Goal: Complete Application Form: Complete application form

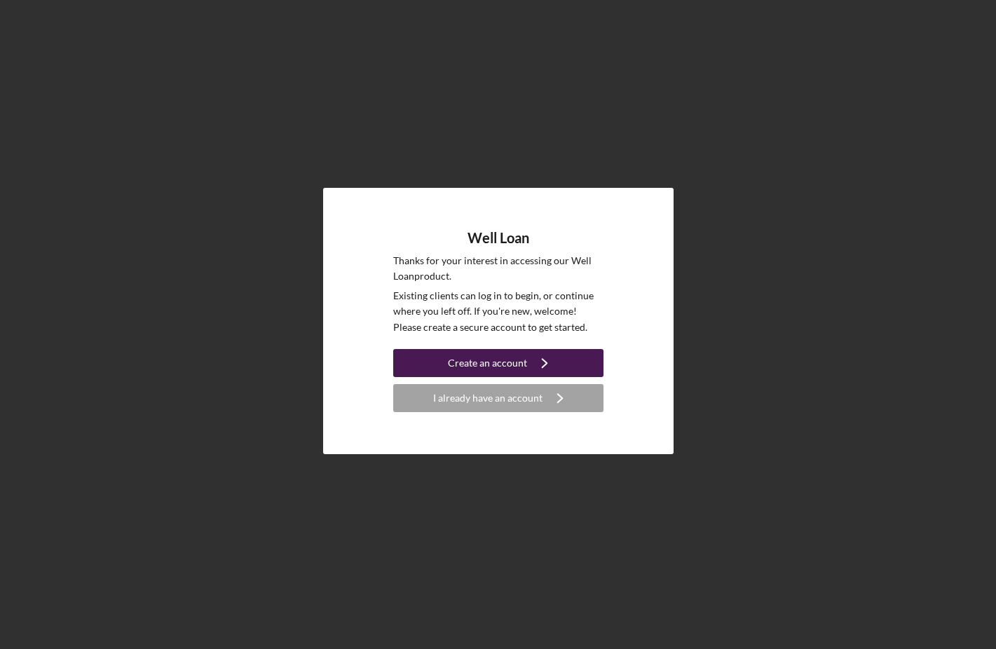
click at [494, 369] on div "Create an account" at bounding box center [487, 363] width 79 height 28
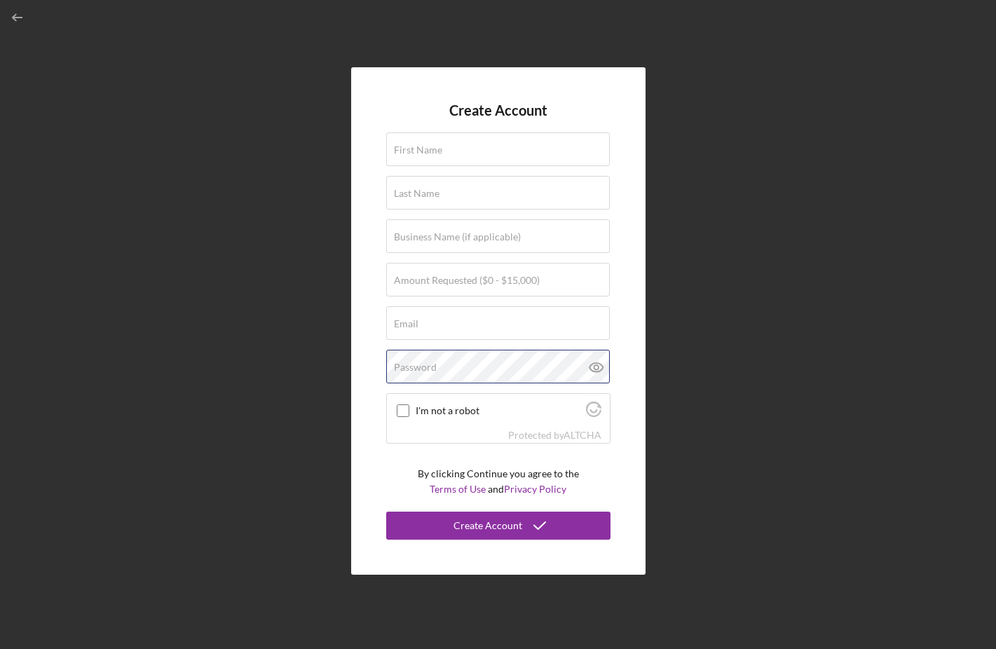
click at [494, 369] on div "Password" at bounding box center [498, 367] width 224 height 35
click at [376, 352] on div "Create Account First Name Required Last Name Required Business Name (if applica…" at bounding box center [498, 320] width 294 height 507
click at [400, 408] on input "I'm not a robot" at bounding box center [403, 410] width 13 height 13
checkbox input "true"
type input "Talis"
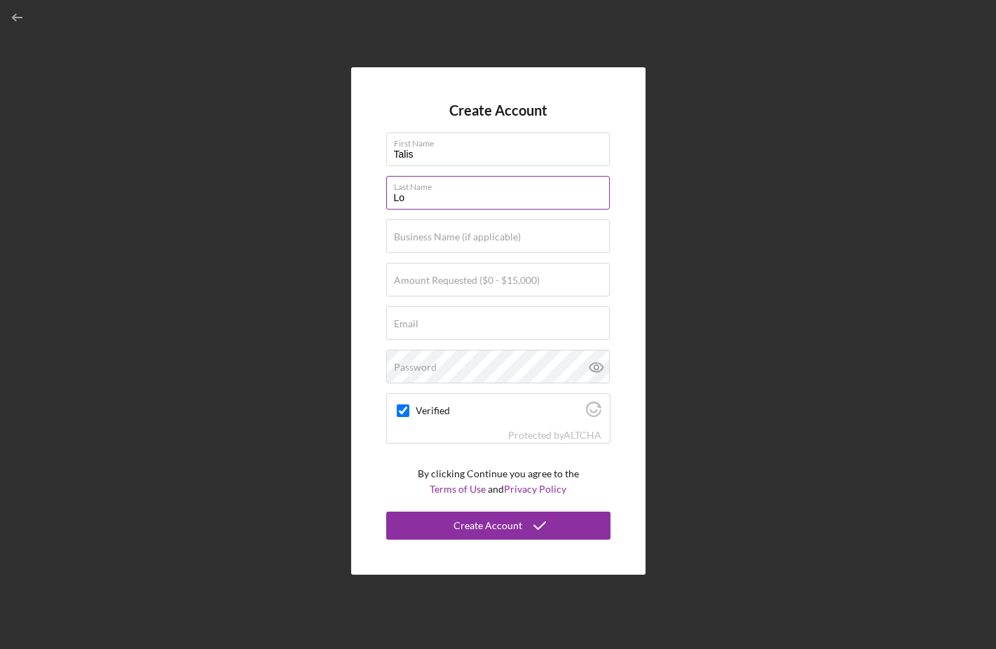
type input "L"
type input "Thorndike Love"
click at [623, 293] on div "Create Account First Name [PERSON_NAME] Last Name [PERSON_NAME] Love Business N…" at bounding box center [498, 320] width 294 height 507
click at [535, 283] on label "Amount Requested ($0 - $15,000)" at bounding box center [467, 280] width 146 height 11
click at [535, 283] on input "Amount Requested ($0 - $15,000)" at bounding box center [498, 280] width 224 height 34
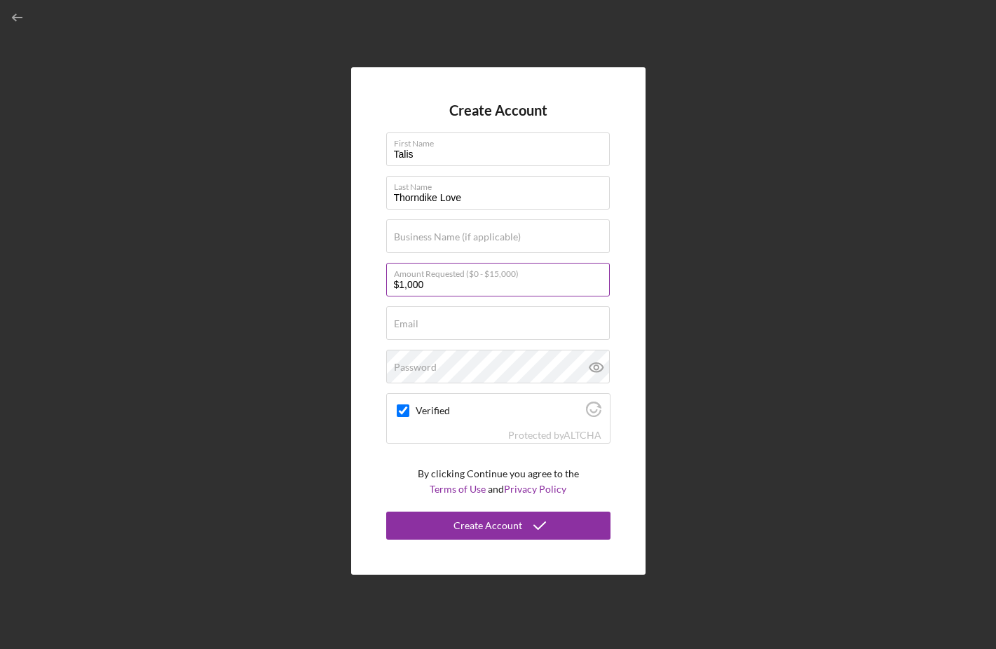
type input "$10,000"
type input "[EMAIL_ADDRESS][DOMAIN_NAME]"
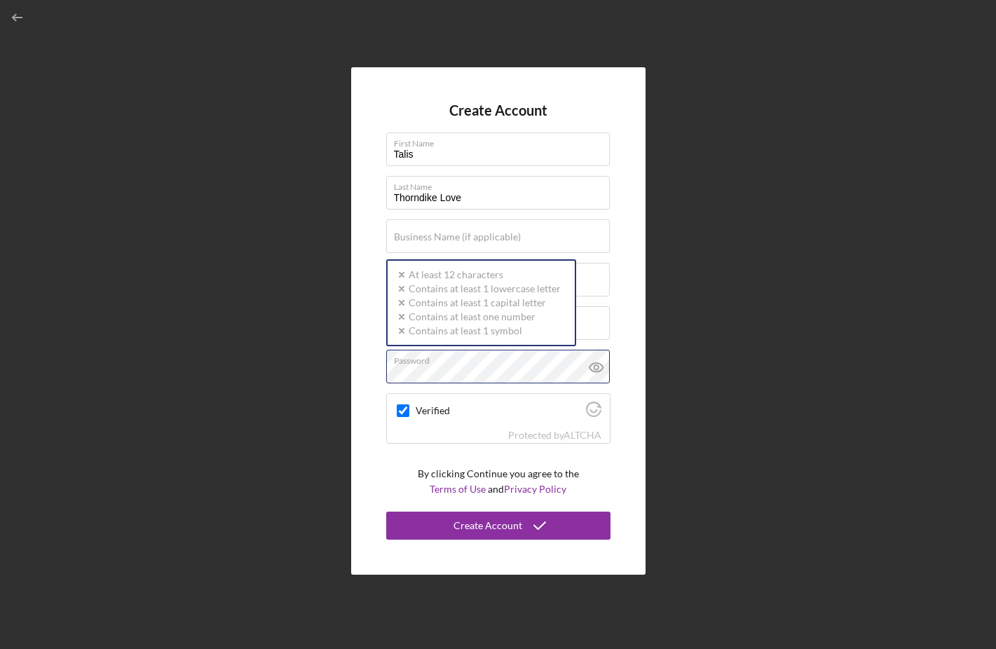
click at [487, 360] on div "Password Icon/icon-validation-no At least 12 characters Icon/icon-validation-no…" at bounding box center [498, 367] width 224 height 35
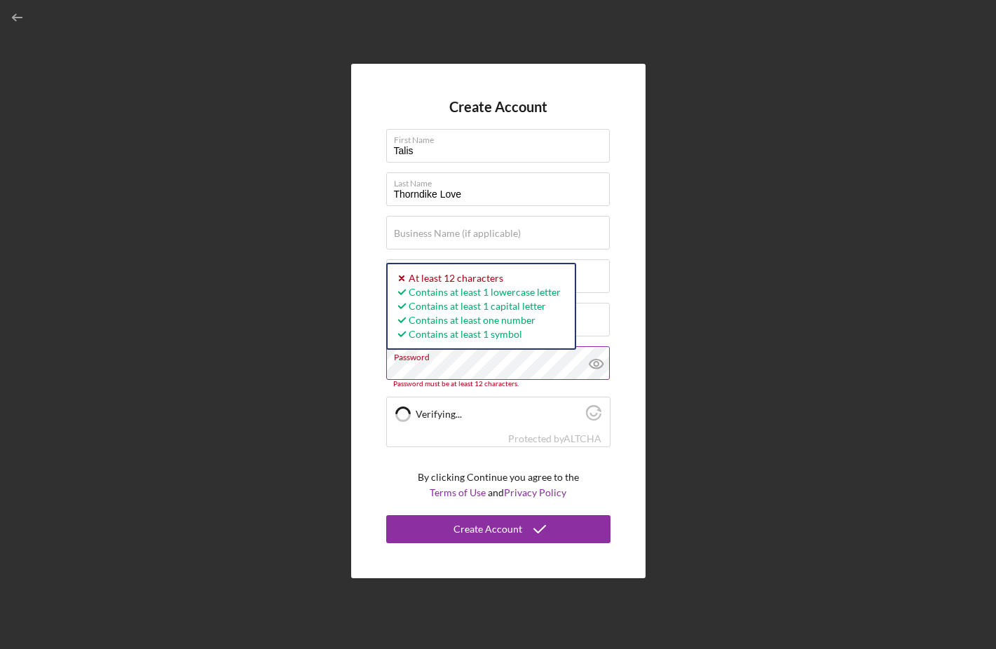
checkbox input "true"
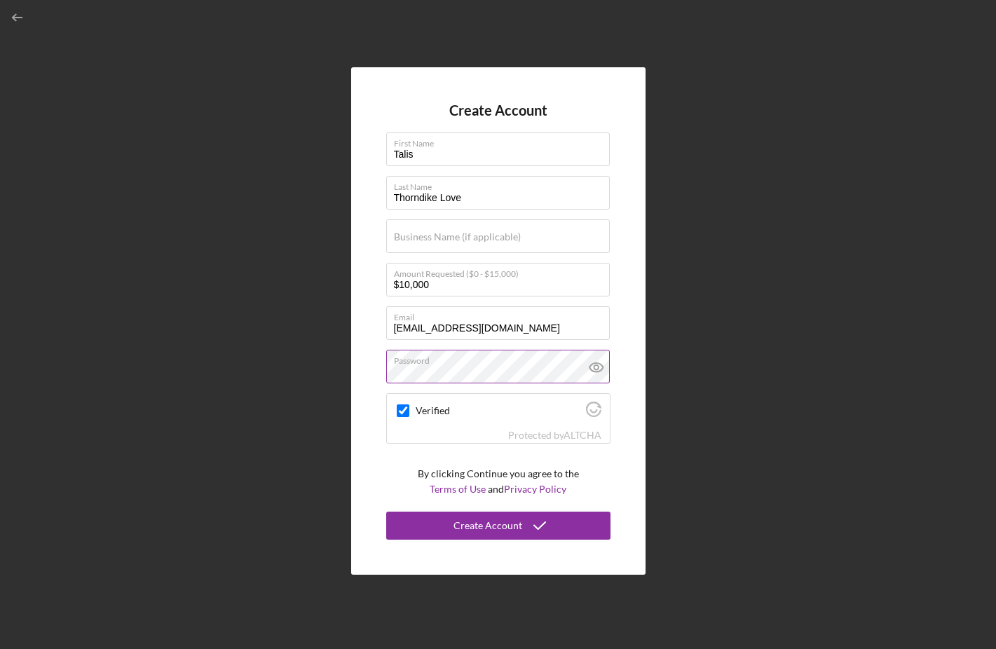
click at [600, 367] on icon at bounding box center [596, 367] width 35 height 35
click at [497, 530] on div "Create Account" at bounding box center [487, 525] width 69 height 28
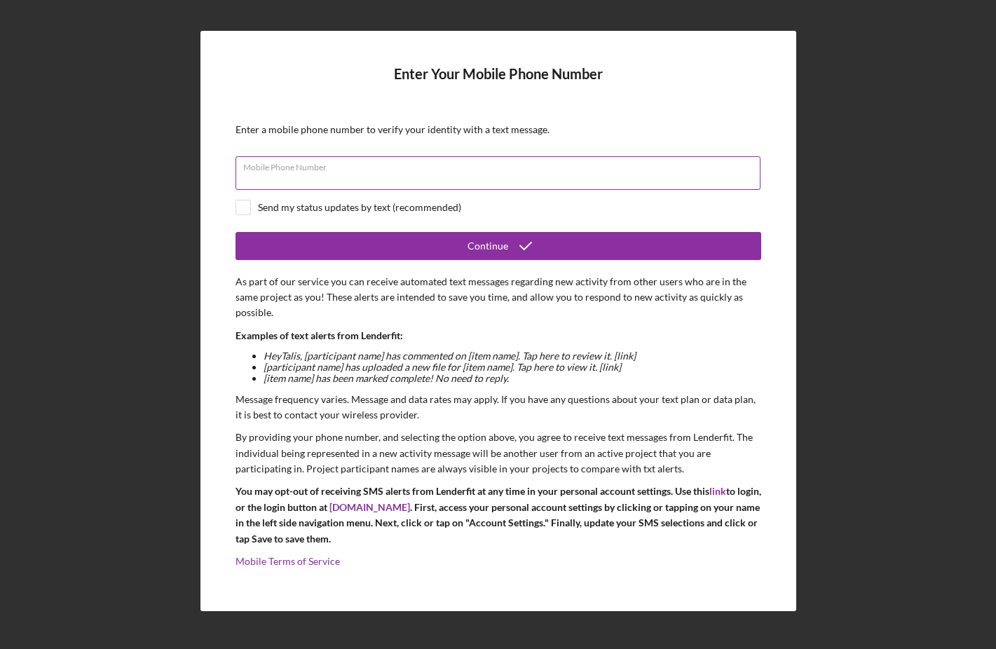
click at [365, 176] on input "Mobile Phone Number" at bounding box center [497, 173] width 525 height 34
type input "[PHONE_NUMBER]"
click at [261, 212] on div "Send my status updates by text (recommended)" at bounding box center [359, 207] width 203 height 11
checkbox input "true"
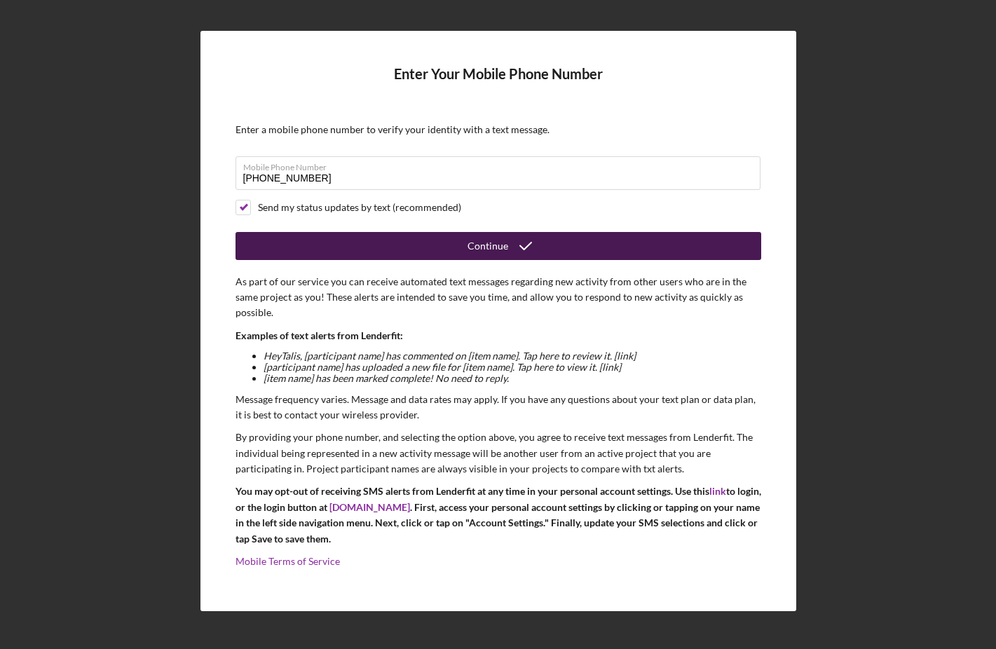
click at [411, 253] on button "Continue" at bounding box center [497, 246] width 525 height 28
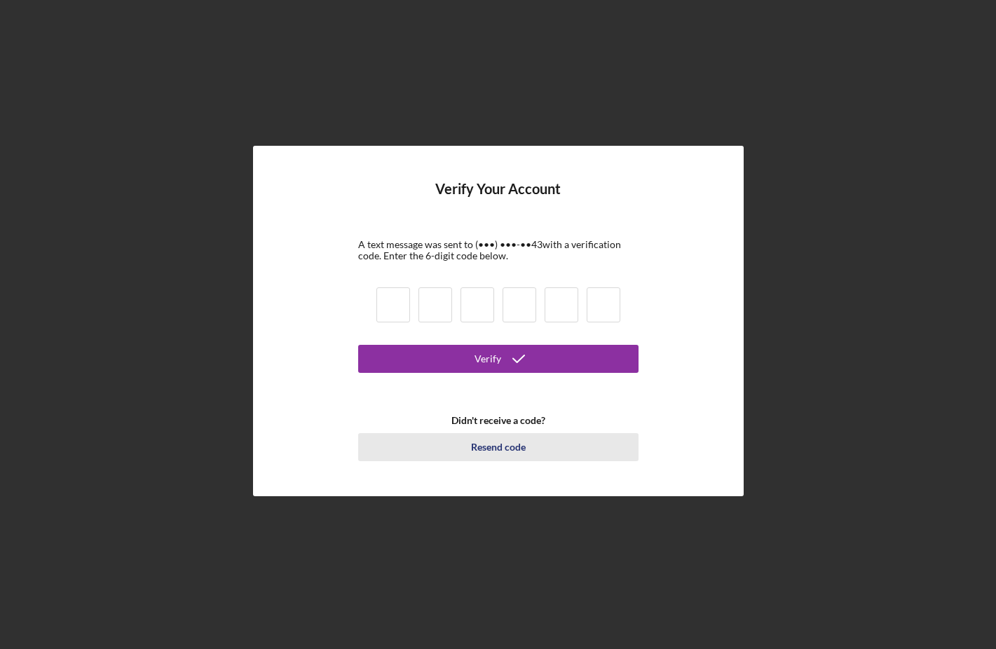
click at [511, 445] on div "Resend code" at bounding box center [498, 447] width 55 height 28
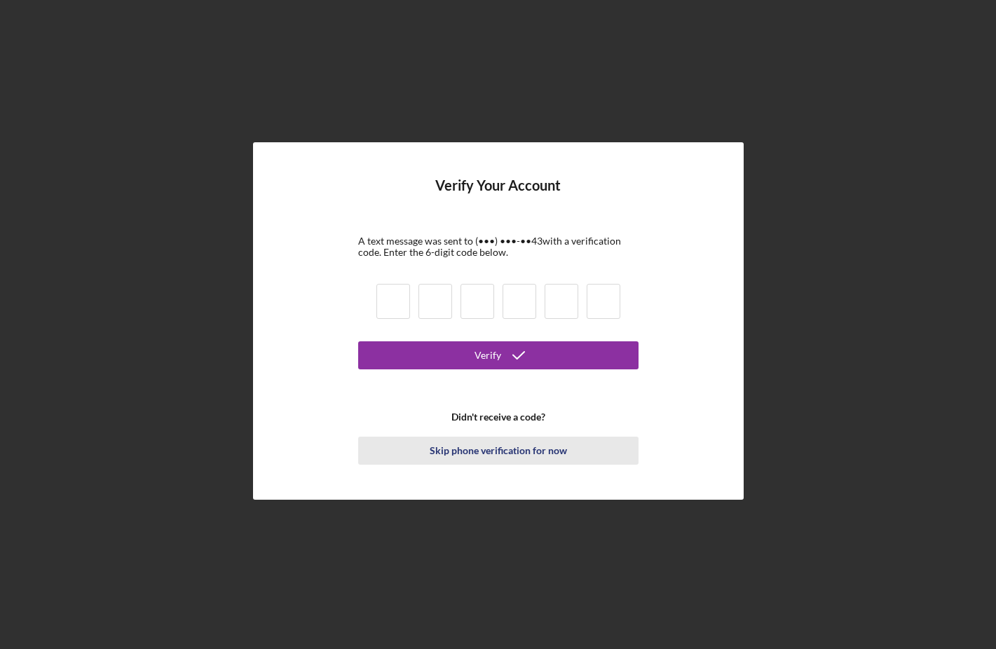
click at [504, 436] on link "Skip phone verification for now" at bounding box center [498, 446] width 280 height 35
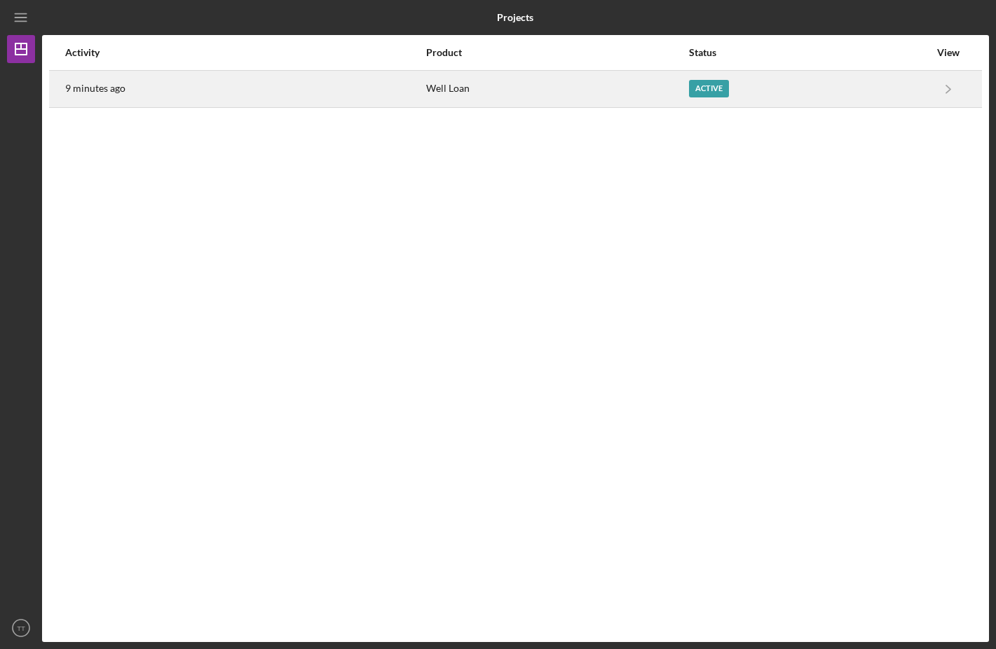
click at [369, 96] on div "9 minutes ago" at bounding box center [244, 88] width 359 height 35
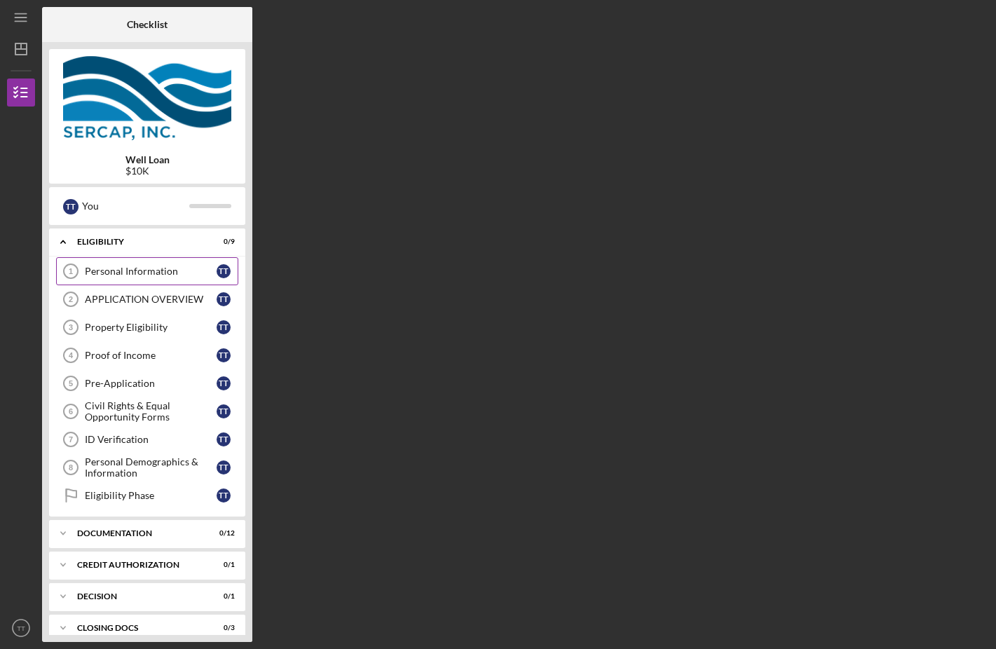
click at [189, 280] on link "Personal Information 1 Personal Information T T" at bounding box center [147, 271] width 182 height 28
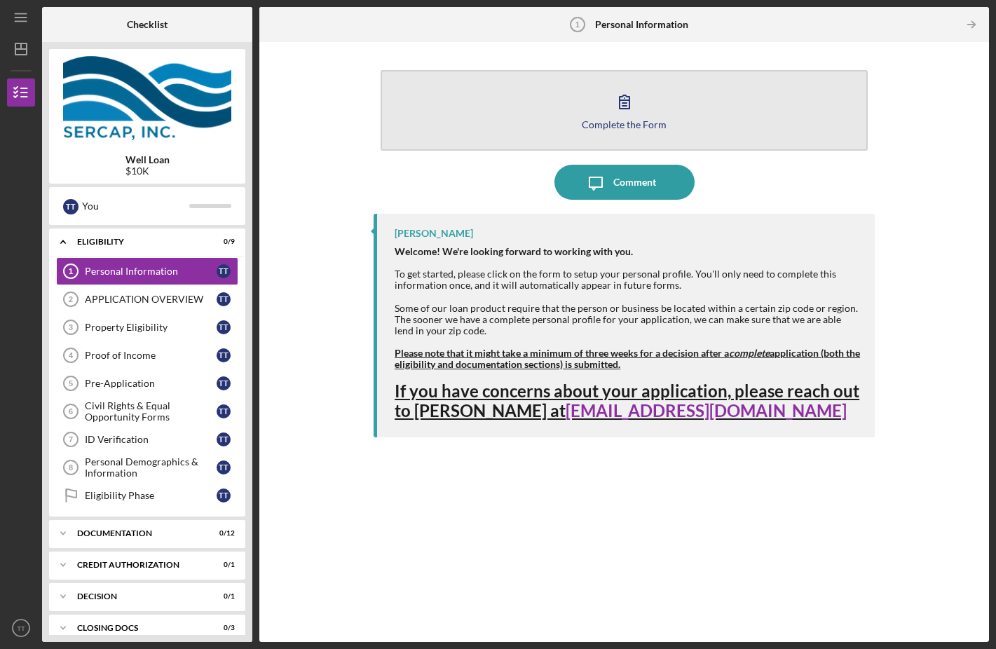
click at [644, 121] on div "Complete the Form" at bounding box center [624, 124] width 85 height 11
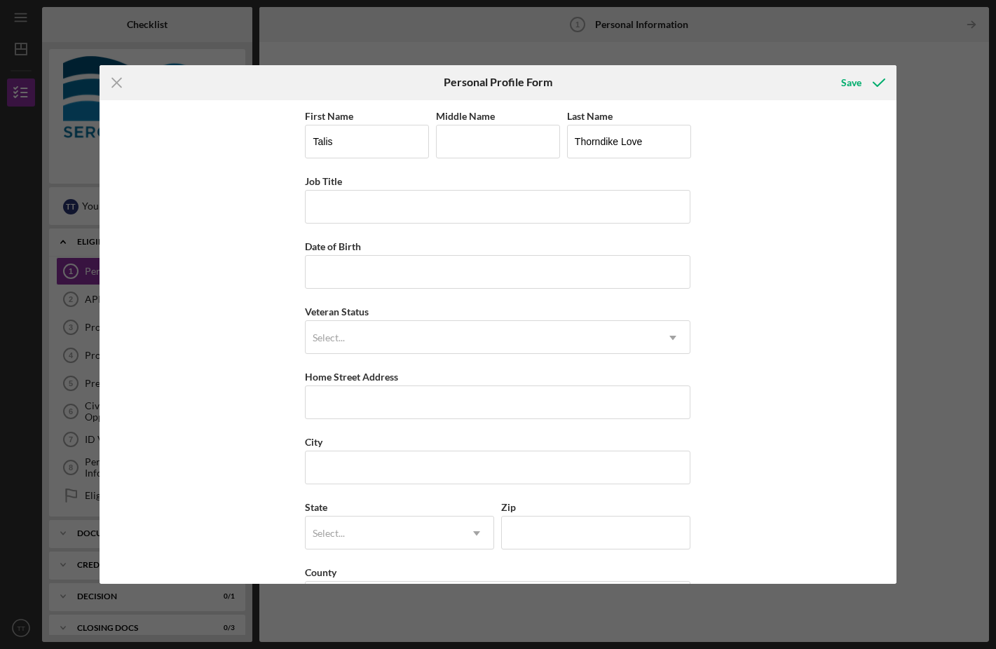
click at [406, 41] on div "Icon/Menu Close Personal Profile Form Save First Name [PERSON_NAME] Middle Name…" at bounding box center [498, 324] width 996 height 649
click at [580, 1] on div "Icon/Menu Close Personal Profile Form Save First Name [PERSON_NAME] Middle Name…" at bounding box center [498, 324] width 996 height 649
click at [882, 127] on div "First Name [PERSON_NAME] Middle Name Last Name [PERSON_NAME] Love Job Title Dat…" at bounding box center [497, 342] width 797 height 484
click at [126, 88] on icon "Icon/Menu Close" at bounding box center [116, 82] width 35 height 35
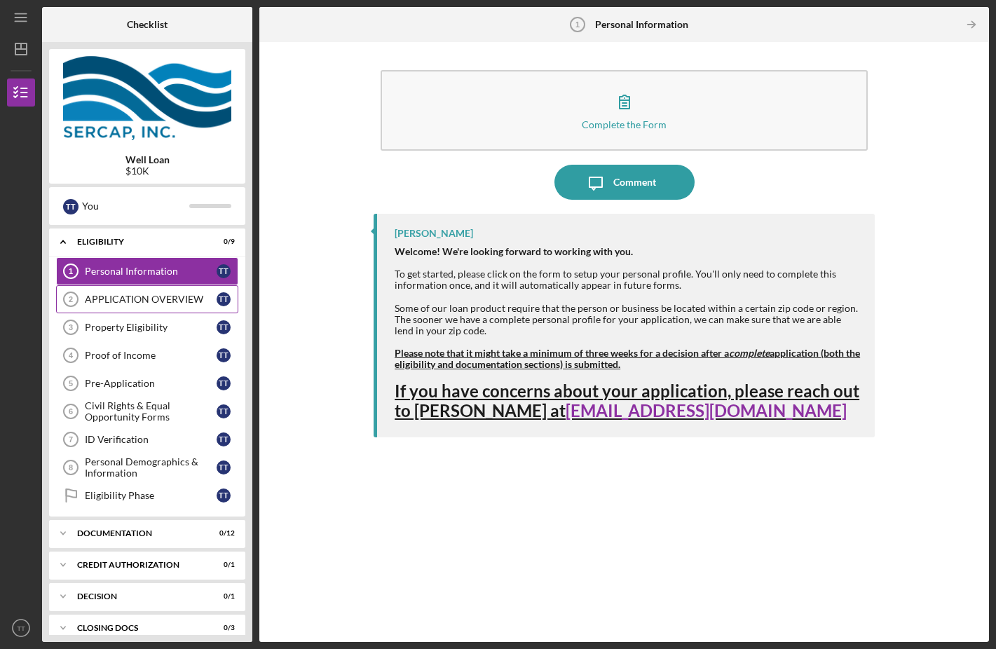
click at [149, 307] on link "APPLICATION OVERVIEW 2 APPLICATION OVERVIEW T T" at bounding box center [147, 299] width 182 height 28
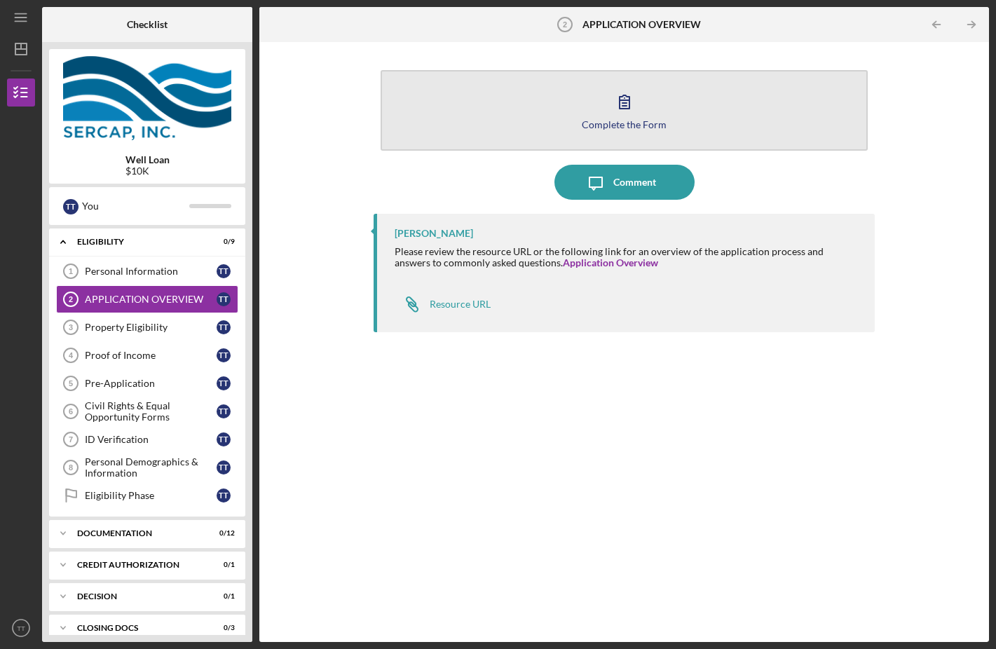
click at [570, 135] on button "Complete the Form Form" at bounding box center [623, 110] width 487 height 81
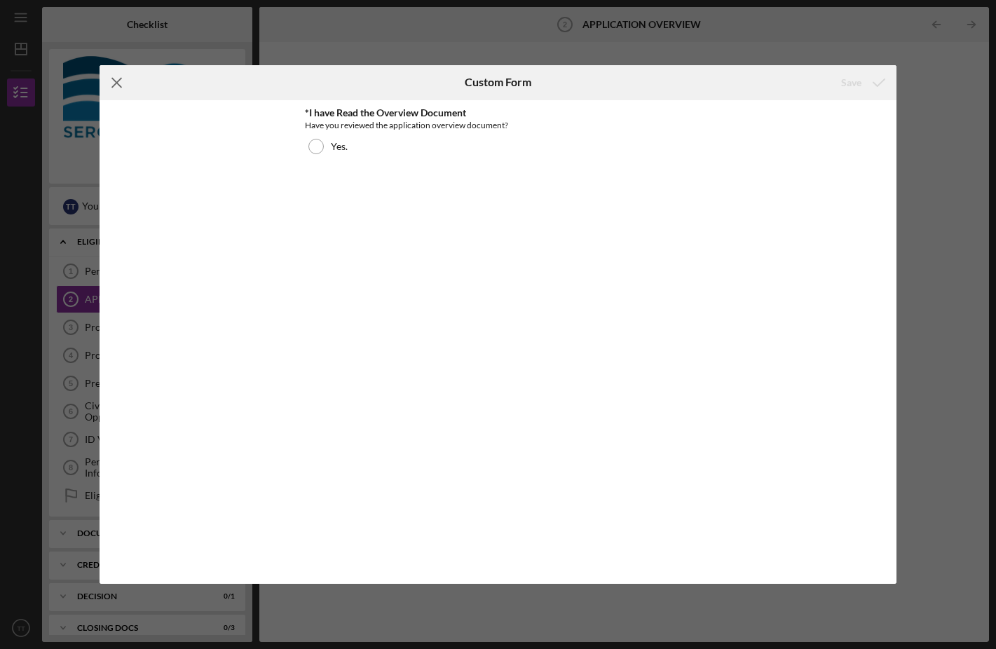
click at [123, 76] on icon "Icon/Menu Close" at bounding box center [116, 82] width 35 height 35
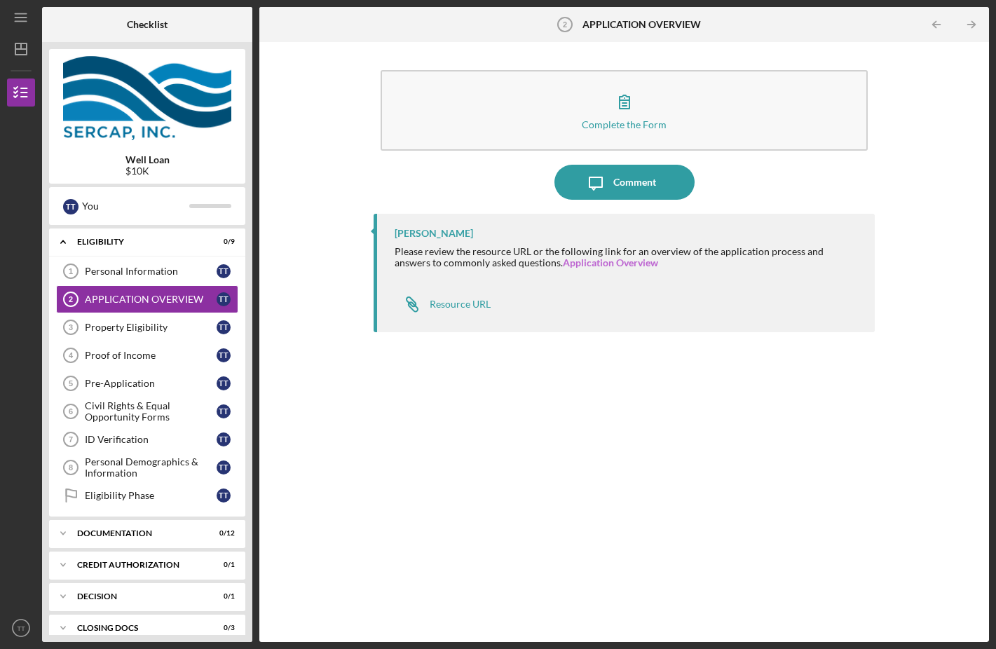
click at [563, 267] on link "Application Overview" at bounding box center [610, 262] width 95 height 12
click at [158, 331] on div "Property Eligibility" at bounding box center [151, 327] width 132 height 11
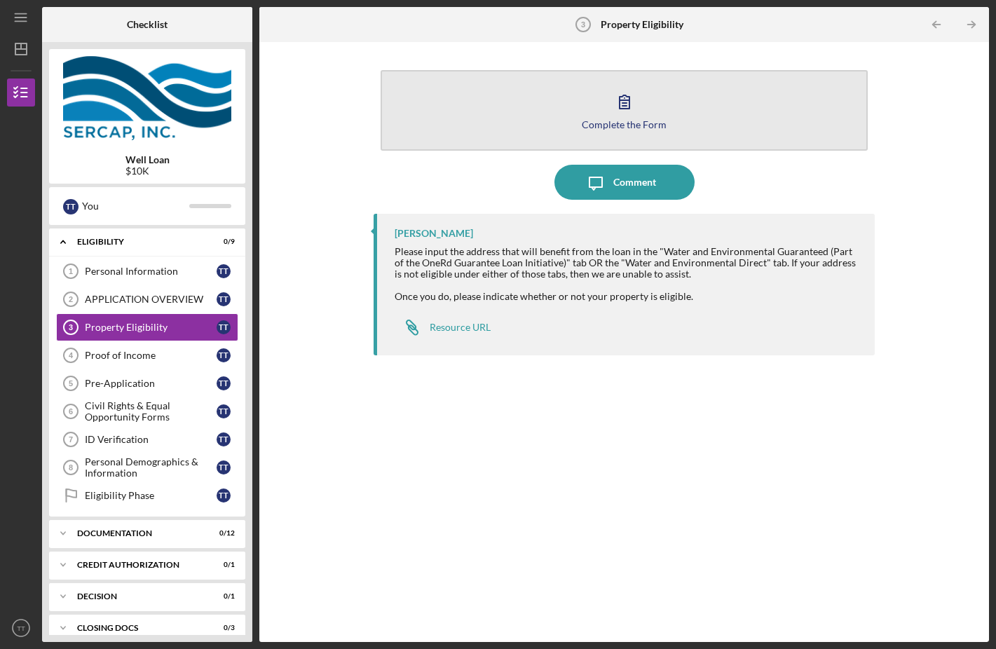
click at [621, 102] on icon "button" at bounding box center [624, 101] width 35 height 35
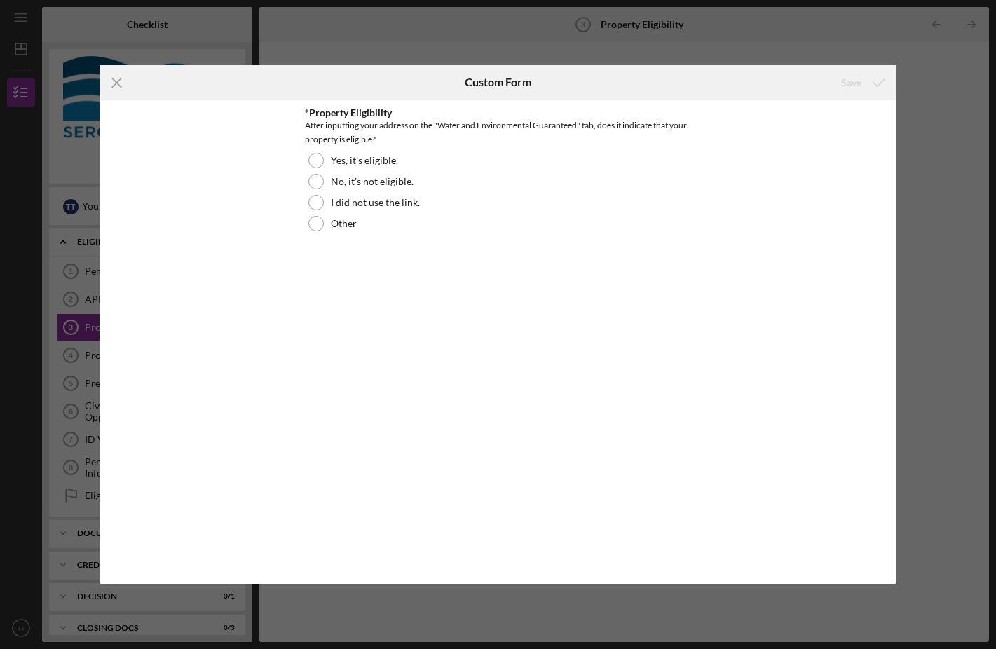
click at [774, 55] on div "Icon/Menu Close Custom Form Save *Property Eligibility After inputting your add…" at bounding box center [498, 324] width 996 height 649
click at [121, 82] on icon "Icon/Menu Close" at bounding box center [116, 82] width 35 height 35
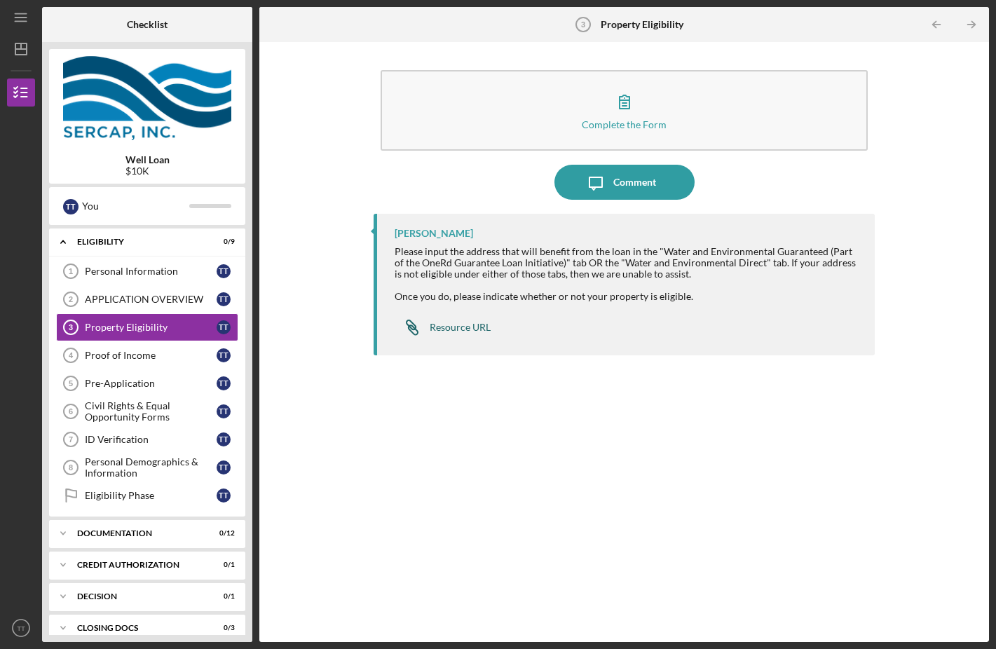
click at [444, 324] on div "Resource URL" at bounding box center [459, 327] width 61 height 11
click at [137, 362] on link "Proof of Income 4 Proof of Income T T" at bounding box center [147, 355] width 182 height 28
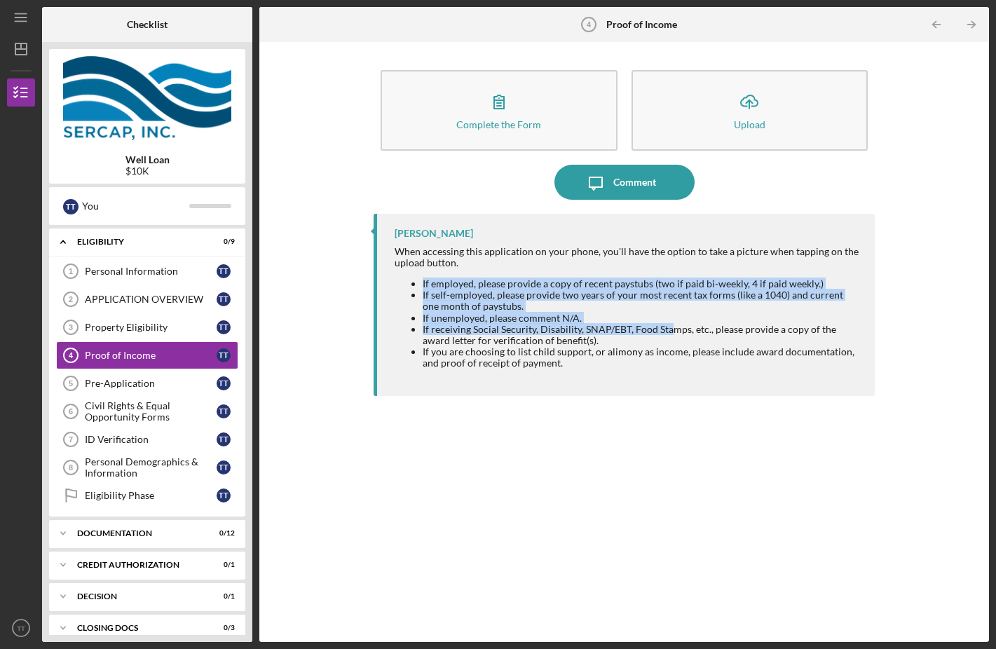
drag, startPoint x: 675, startPoint y: 260, endPoint x: 671, endPoint y: 331, distance: 70.9
click at [671, 331] on div "When accessing this application on your phone, you'll have the option to take a…" at bounding box center [627, 307] width 466 height 123
click at [671, 331] on li "If receiving Social Security, Disability, SNAP/EBT, Food Stamps, etc., please p…" at bounding box center [641, 335] width 438 height 22
drag, startPoint x: 671, startPoint y: 331, endPoint x: 678, endPoint y: 275, distance: 56.6
click at [678, 275] on div "When accessing this application on your phone, you'll have the option to take a…" at bounding box center [627, 307] width 466 height 123
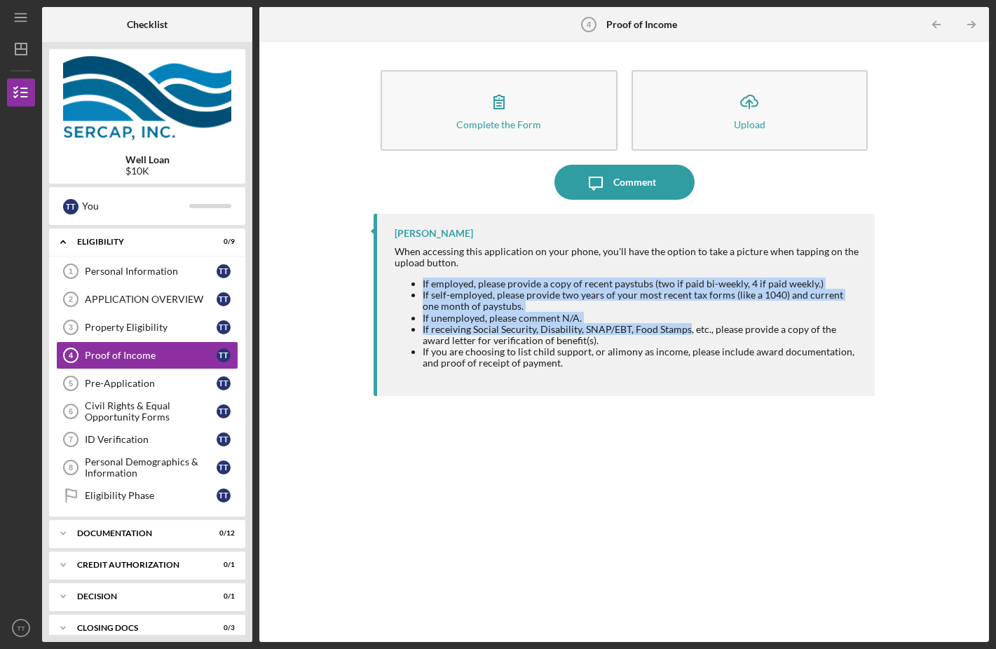
click at [678, 275] on div "When accessing this application on your phone, you'll have the option to take a…" at bounding box center [627, 307] width 466 height 123
drag, startPoint x: 678, startPoint y: 275, endPoint x: 677, endPoint y: 331, distance: 56.8
click at [677, 331] on div "When accessing this application on your phone, you'll have the option to take a…" at bounding box center [627, 307] width 466 height 123
click at [677, 331] on li "If receiving Social Security, Disability, SNAP/EBT, Food Stamps, etc., please p…" at bounding box center [641, 335] width 438 height 22
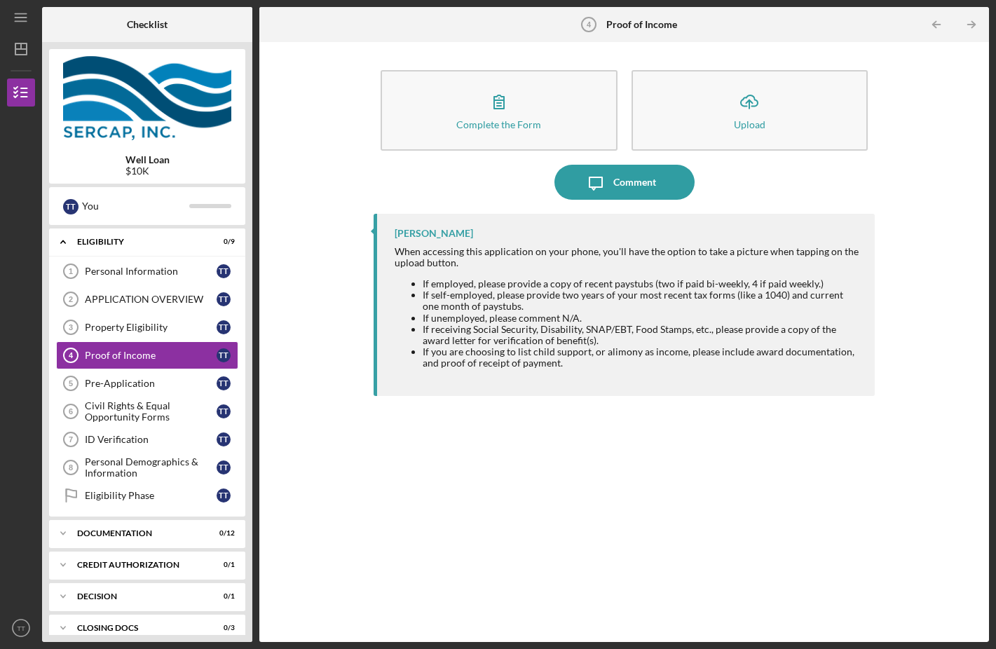
drag, startPoint x: 672, startPoint y: 338, endPoint x: 708, endPoint y: 281, distance: 67.1
click at [708, 281] on ul "If employed, please provide a copy of recent paystubs (two if paid bi-weekly, 4…" at bounding box center [627, 323] width 466 height 90
click at [708, 281] on li "If employed, please provide a copy of recent paystubs (two if paid bi-weekly, 4…" at bounding box center [641, 283] width 438 height 11
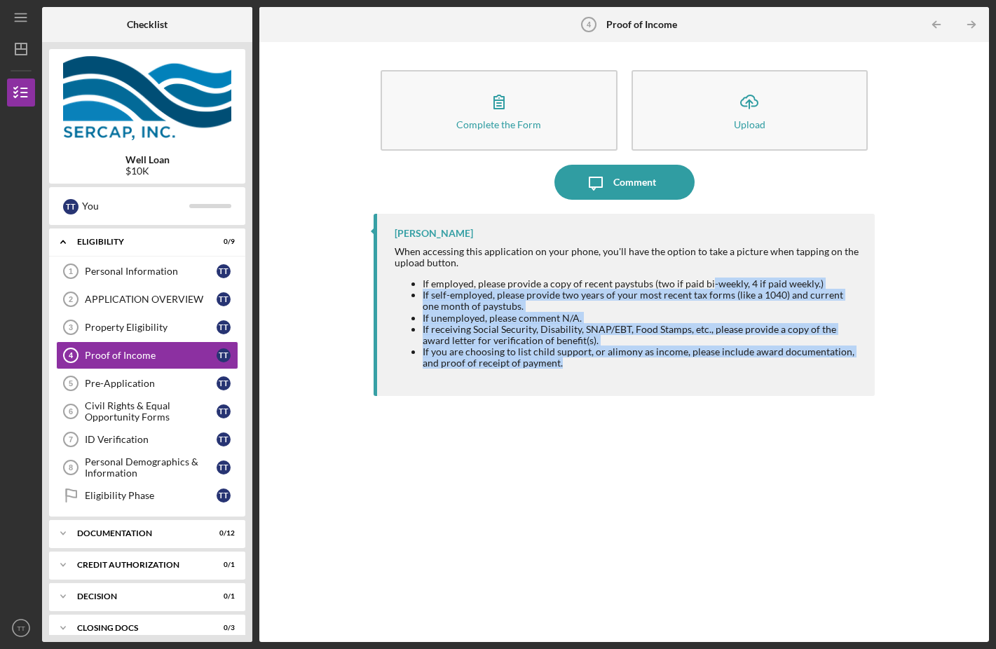
drag, startPoint x: 708, startPoint y: 281, endPoint x: 694, endPoint y: 363, distance: 83.2
click at [694, 363] on ul "If employed, please provide a copy of recent paystubs (two if paid bi-weekly, 4…" at bounding box center [627, 323] width 466 height 90
click at [694, 363] on li "If you are choosing to list child support, or alimony as income, please include…" at bounding box center [641, 357] width 438 height 22
drag, startPoint x: 694, startPoint y: 363, endPoint x: 729, endPoint y: 275, distance: 94.3
click at [729, 275] on div "When accessing this application on your phone, you'll have the option to take a…" at bounding box center [627, 307] width 466 height 123
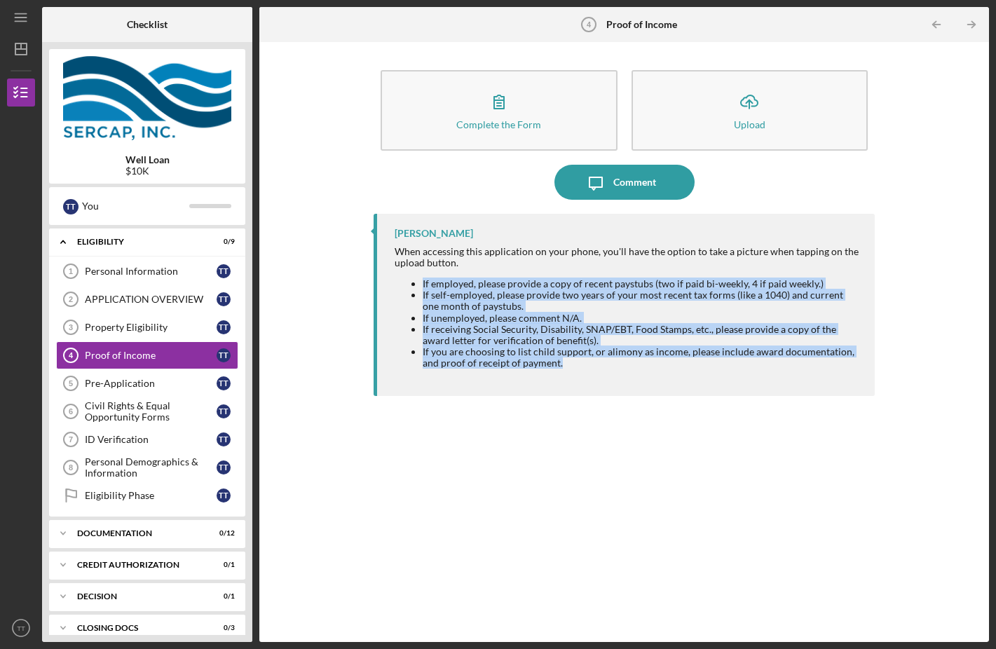
click at [729, 275] on div "When accessing this application on your phone, you'll have the option to take a…" at bounding box center [627, 307] width 466 height 123
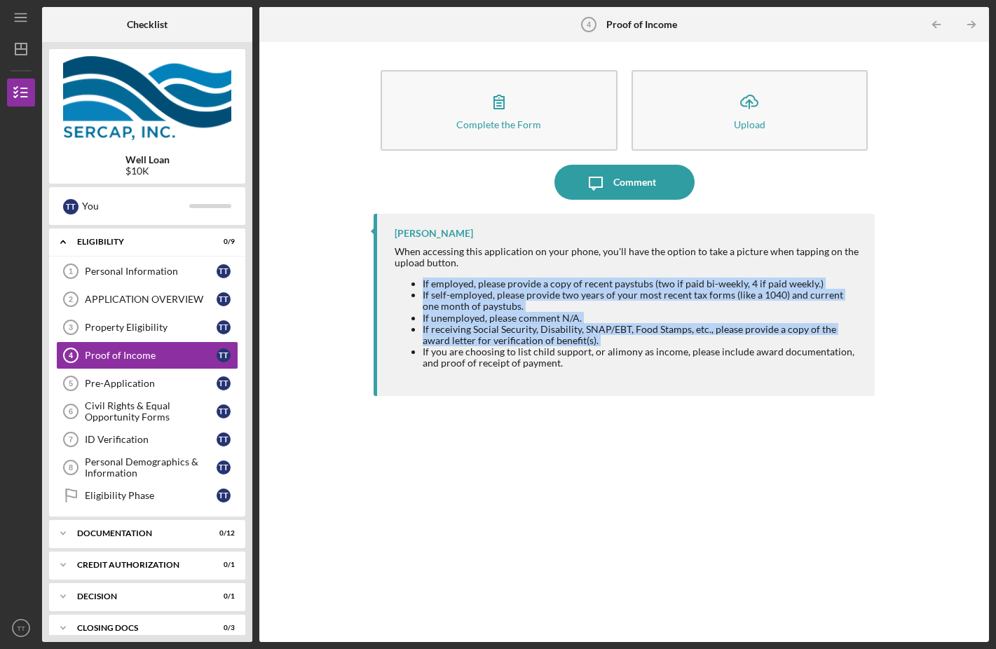
drag, startPoint x: 729, startPoint y: 275, endPoint x: 693, endPoint y: 343, distance: 76.2
click at [693, 343] on div "When accessing this application on your phone, you'll have the option to take a…" at bounding box center [627, 307] width 466 height 123
click at [693, 343] on li "If receiving Social Security, Disability, SNAP/EBT, Food Stamps, etc., please p…" at bounding box center [641, 335] width 438 height 22
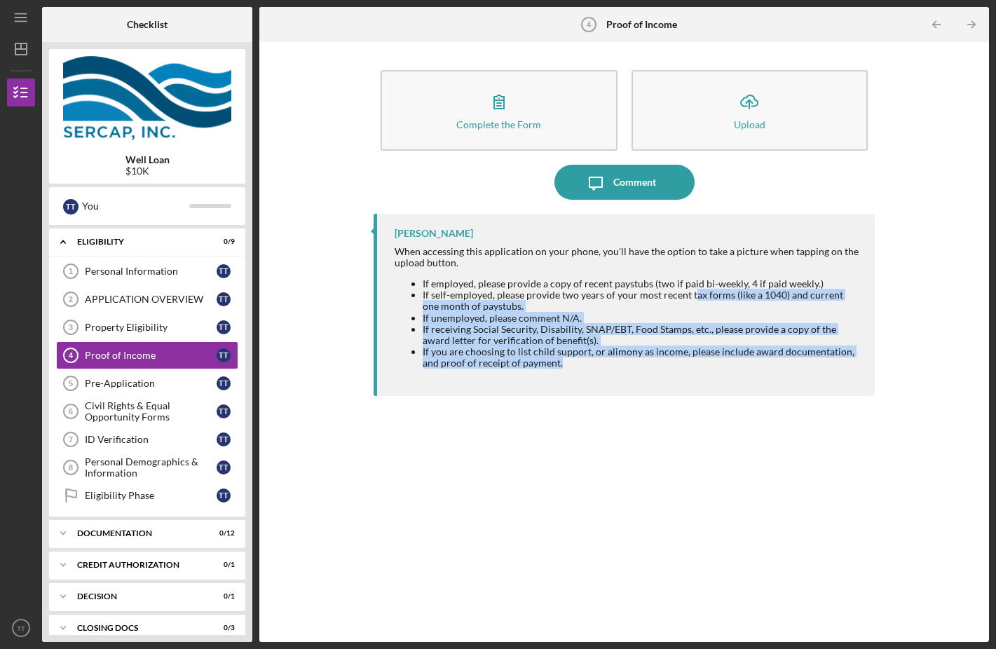
drag, startPoint x: 664, startPoint y: 358, endPoint x: 694, endPoint y: 292, distance: 72.1
click at [694, 292] on ul "If employed, please provide a copy of recent paystubs (two if paid bi-weekly, 4…" at bounding box center [627, 323] width 466 height 90
click at [694, 292] on li "If self-employed, please provide two years of your most recent tax forms (like …" at bounding box center [641, 300] width 438 height 22
drag, startPoint x: 586, startPoint y: 329, endPoint x: 594, endPoint y: 339, distance: 12.5
click at [594, 339] on li "If receiving Social Security, Disability, SNAP/EBT, Food Stamps, etc., please p…" at bounding box center [641, 335] width 438 height 22
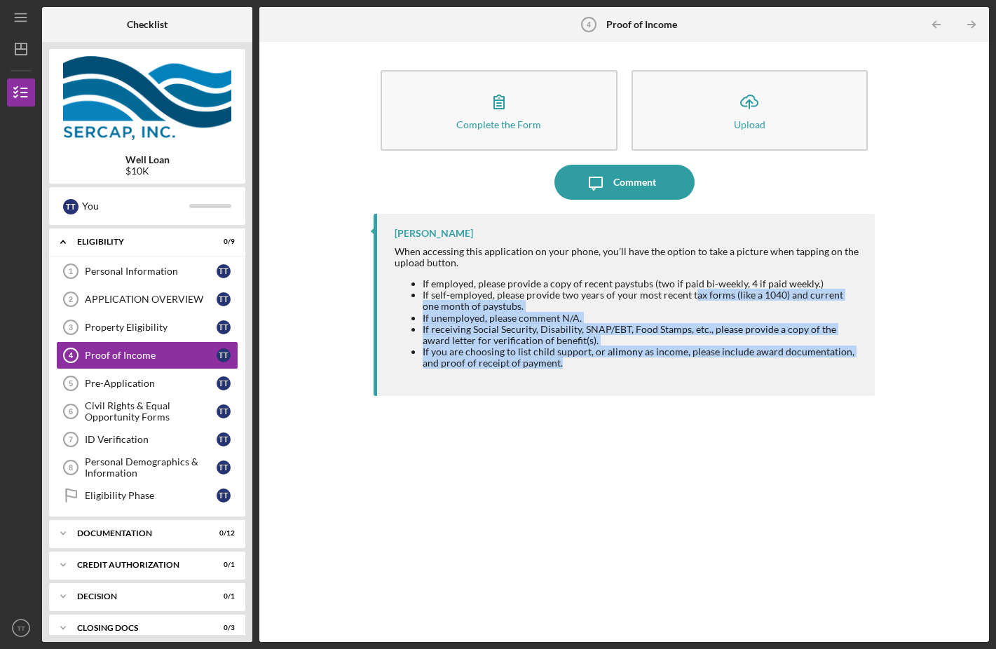
click at [594, 339] on li "If receiving Social Security, Disability, SNAP/EBT, Food Stamps, etc., please p…" at bounding box center [641, 335] width 438 height 22
drag, startPoint x: 594, startPoint y: 339, endPoint x: 596, endPoint y: 322, distance: 16.9
click at [596, 324] on li "If receiving Social Security, Disability, SNAP/EBT, Food Stamps, etc., please p…" at bounding box center [641, 335] width 438 height 22
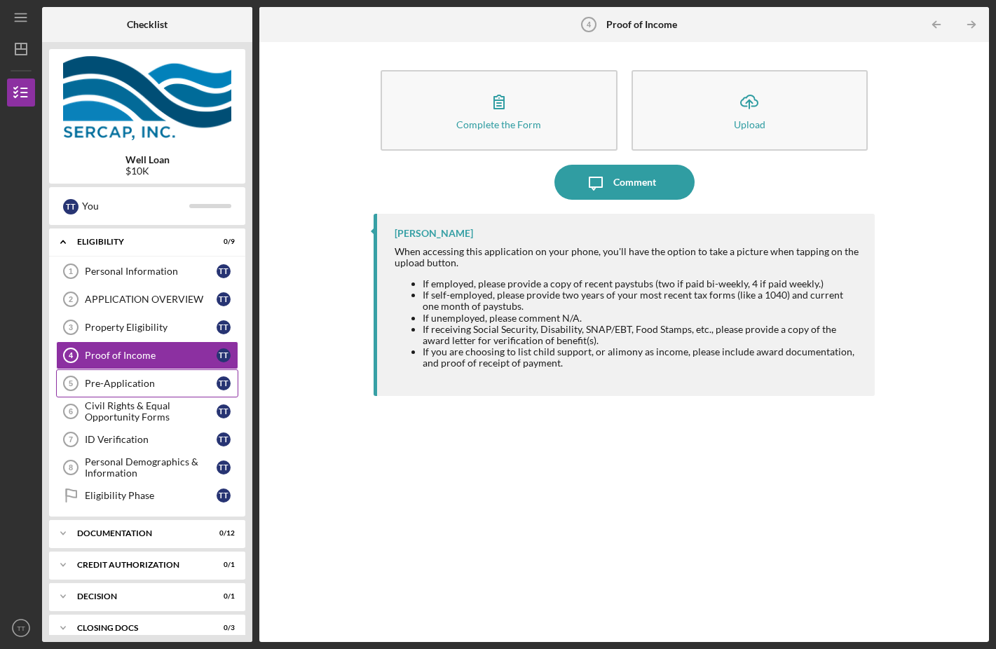
click at [133, 380] on div "Pre-Application" at bounding box center [151, 383] width 132 height 11
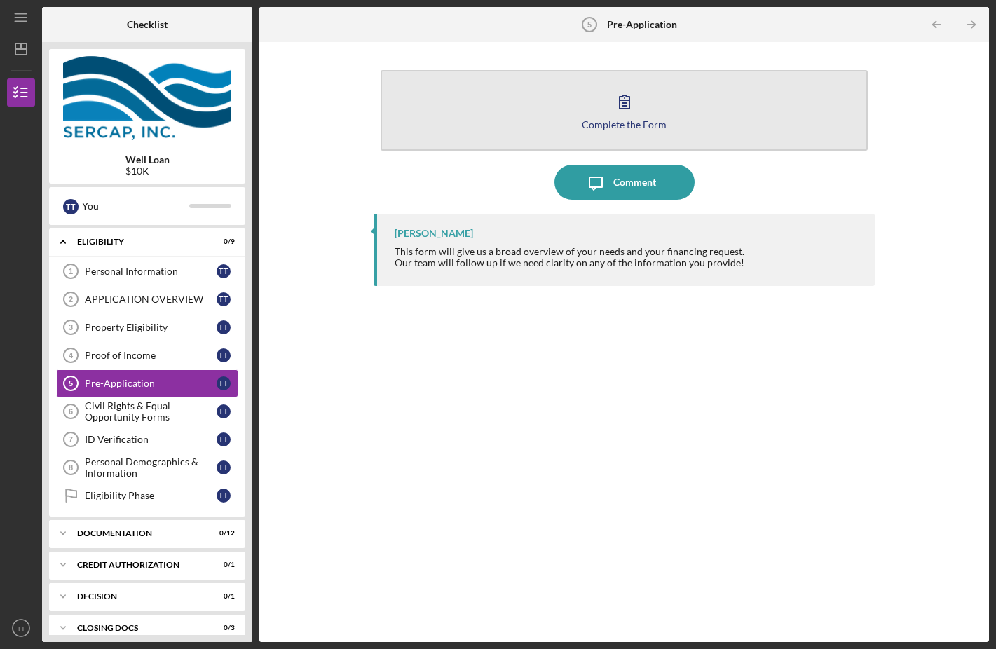
click at [621, 116] on icon "button" at bounding box center [624, 101] width 35 height 35
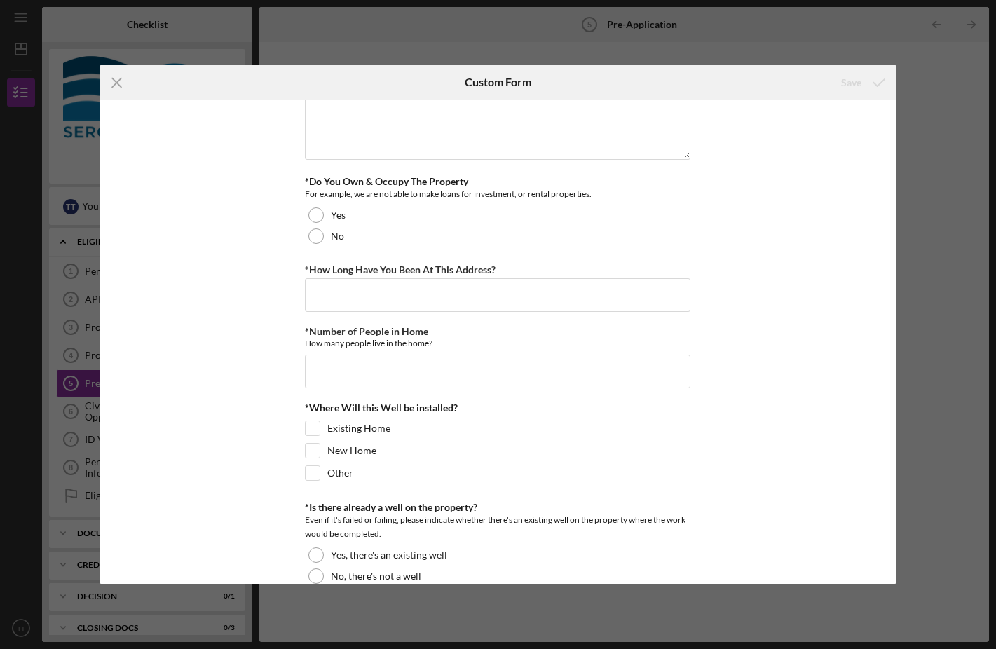
scroll to position [121, 0]
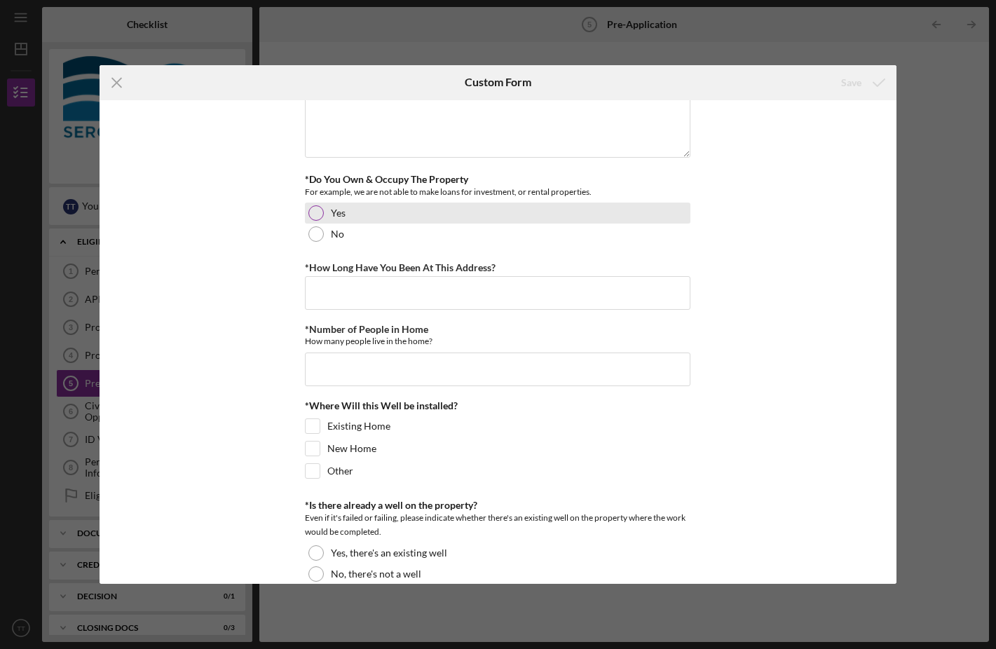
click at [320, 214] on div at bounding box center [315, 212] width 15 height 15
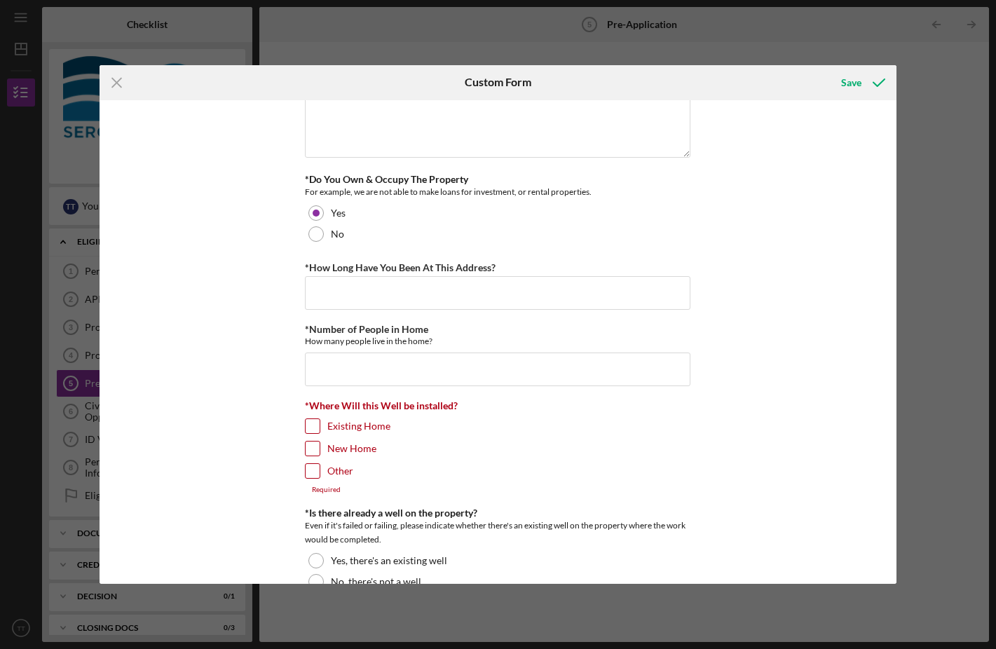
scroll to position [137, 0]
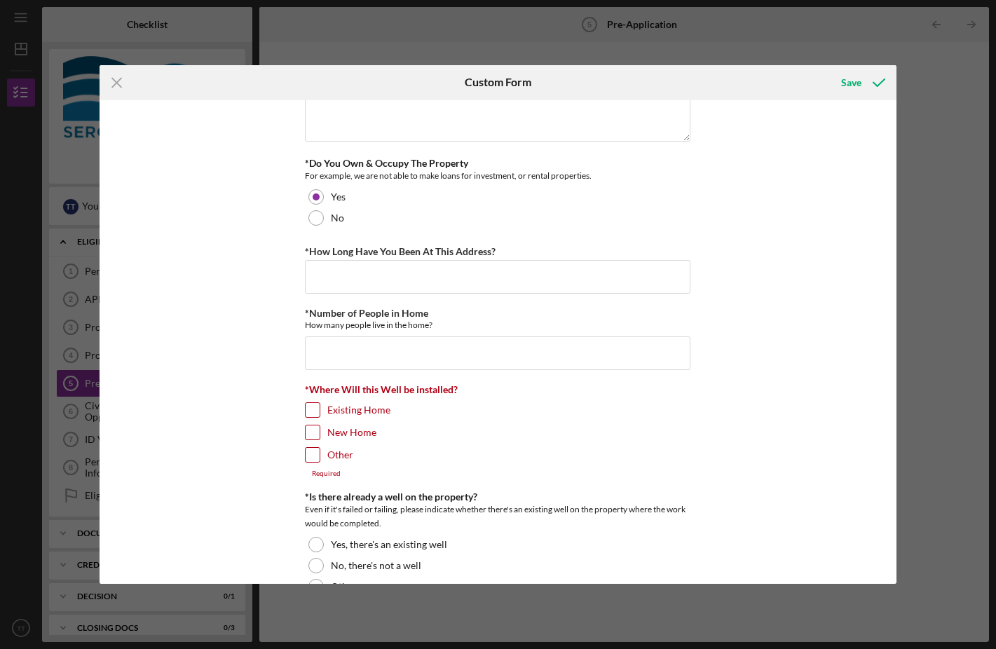
click at [308, 416] on div at bounding box center [312, 409] width 15 height 15
click at [313, 404] on input "Existing Home" at bounding box center [312, 410] width 14 height 14
checkbox input "true"
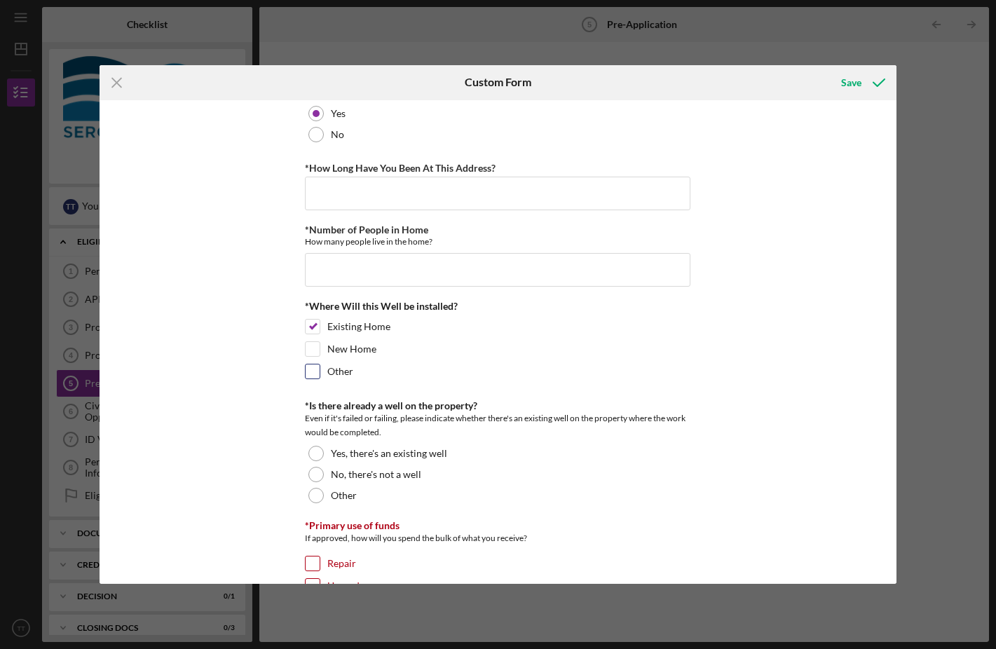
scroll to position [221, 0]
click at [315, 454] on div at bounding box center [315, 451] width 15 height 15
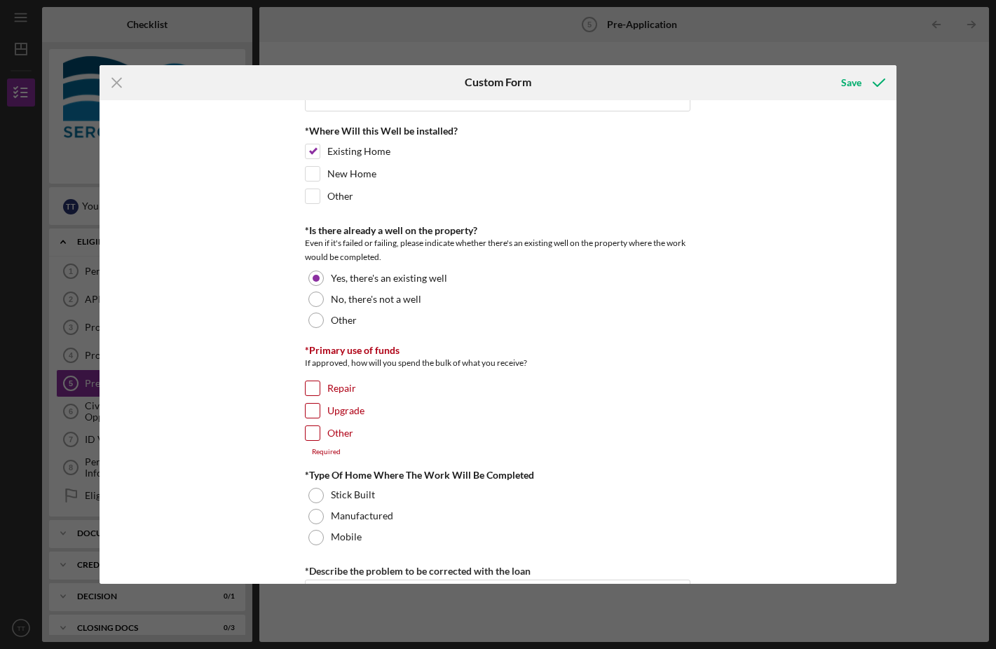
scroll to position [397, 0]
click at [309, 384] on input "Repair" at bounding box center [312, 387] width 14 height 14
checkbox input "true"
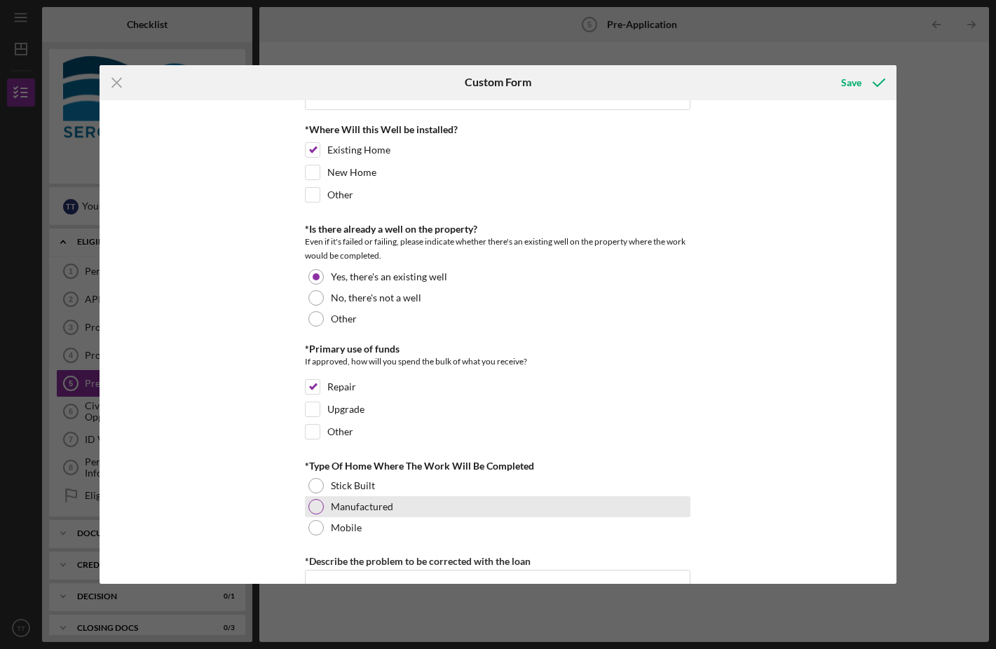
click at [317, 496] on div "Manufactured" at bounding box center [497, 506] width 385 height 21
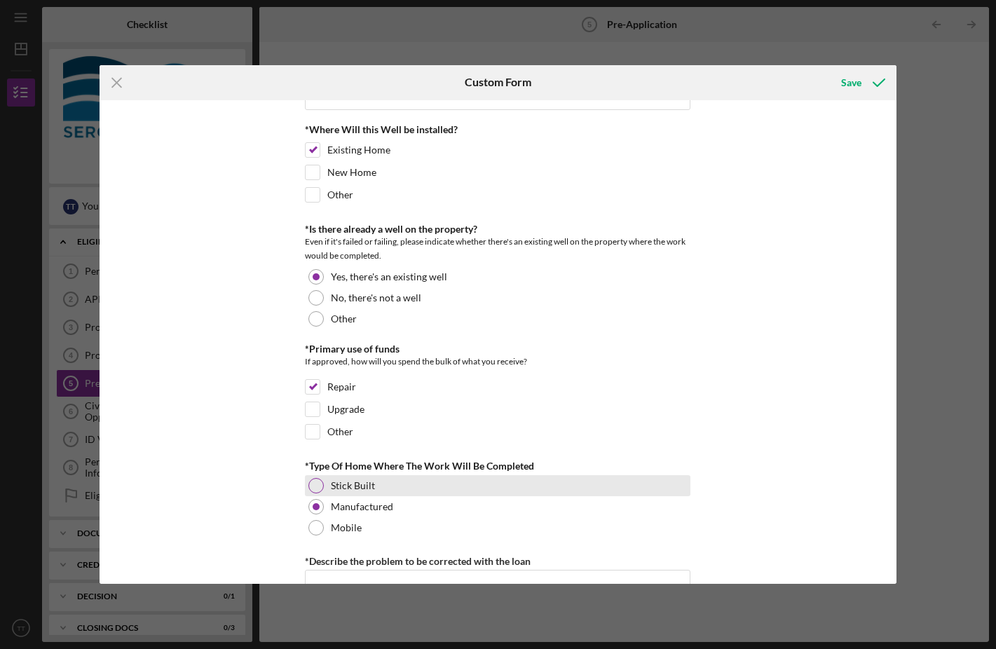
click at [317, 486] on div at bounding box center [315, 485] width 15 height 15
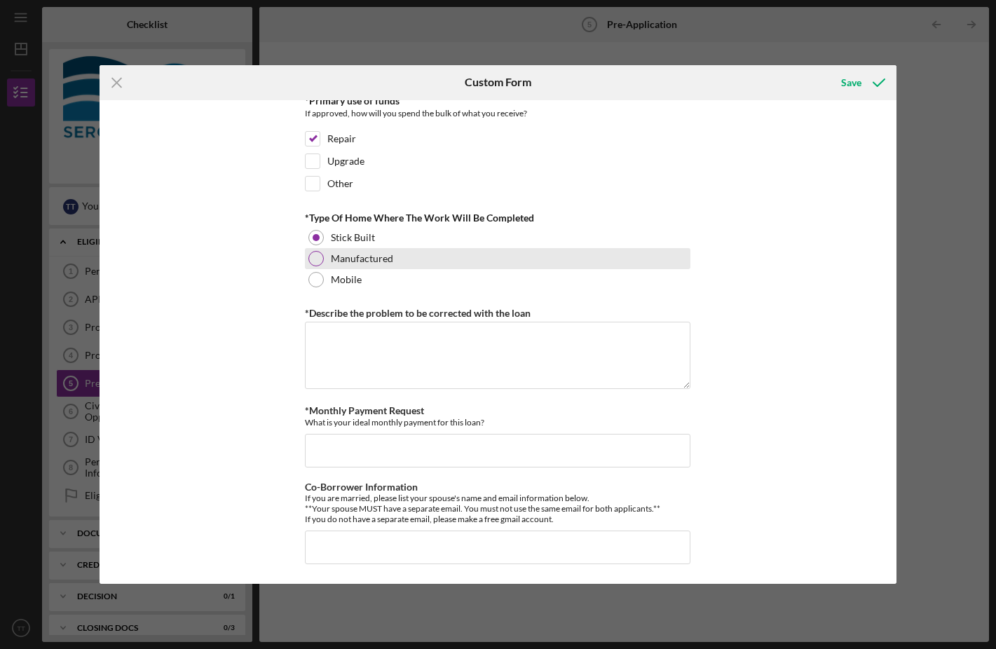
scroll to position [644, 0]
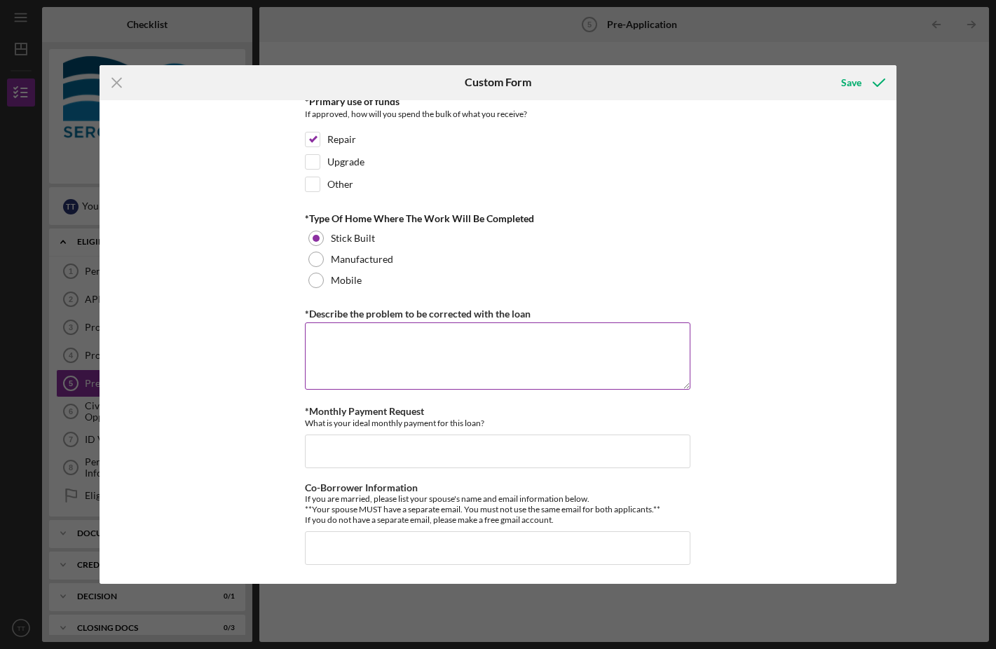
click at [446, 350] on textarea "*Describe the problem to be corrected with the loan" at bounding box center [497, 355] width 385 height 67
type textarea "L"
type textarea "r"
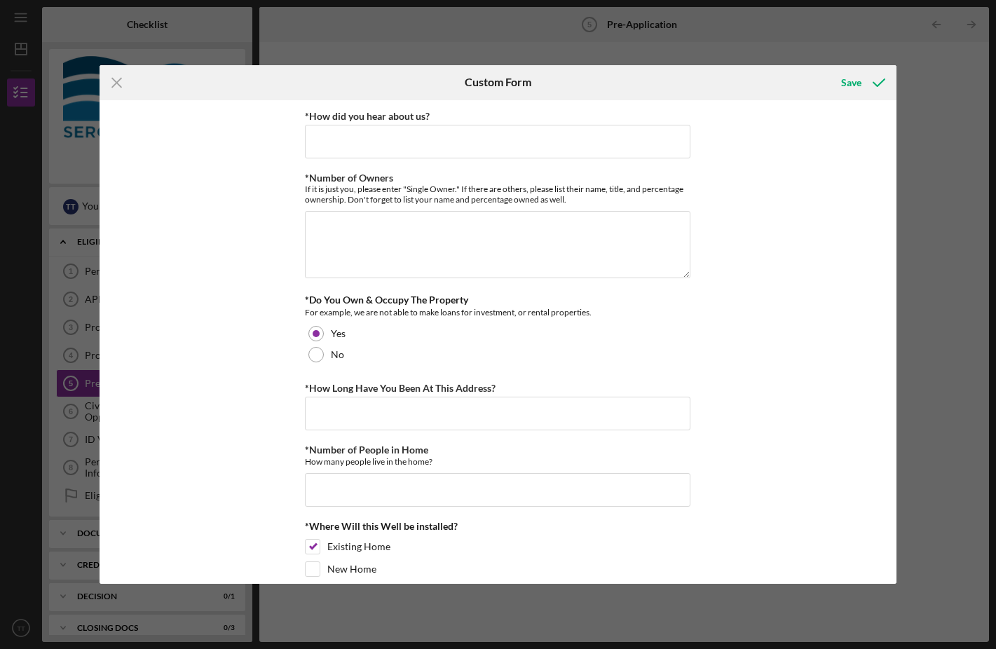
scroll to position [0, 0]
type textarea "Replace lead well"
click at [446, 258] on textarea "*Number of Owners" at bounding box center [497, 244] width 385 height 67
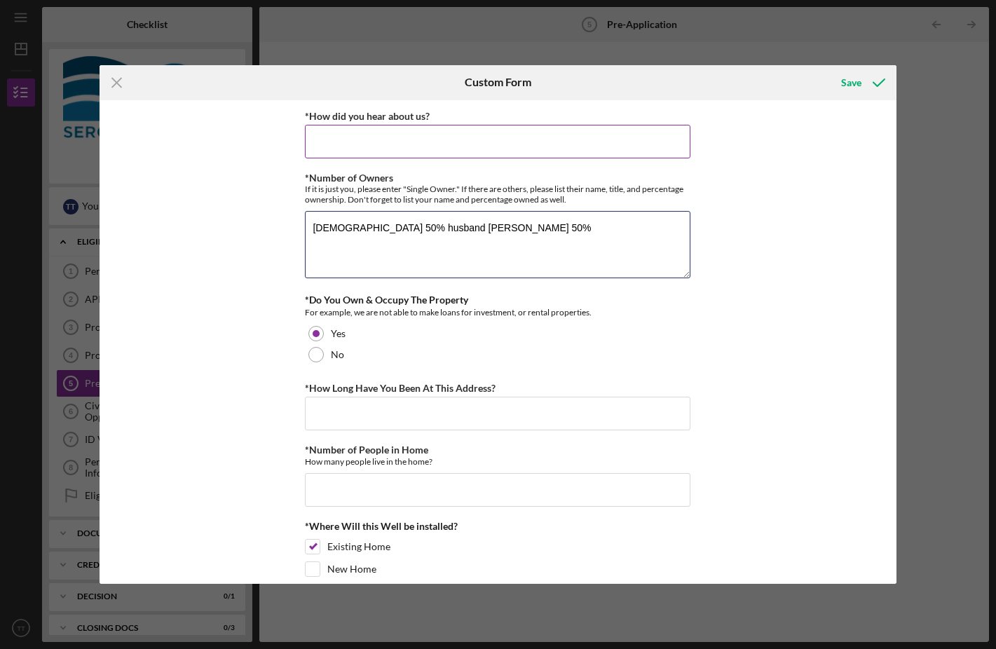
type textarea "[DEMOGRAPHIC_DATA] 50% husband [PERSON_NAME] 50%"
click at [457, 137] on input "*How did you hear about us?" at bounding box center [497, 142] width 385 height 34
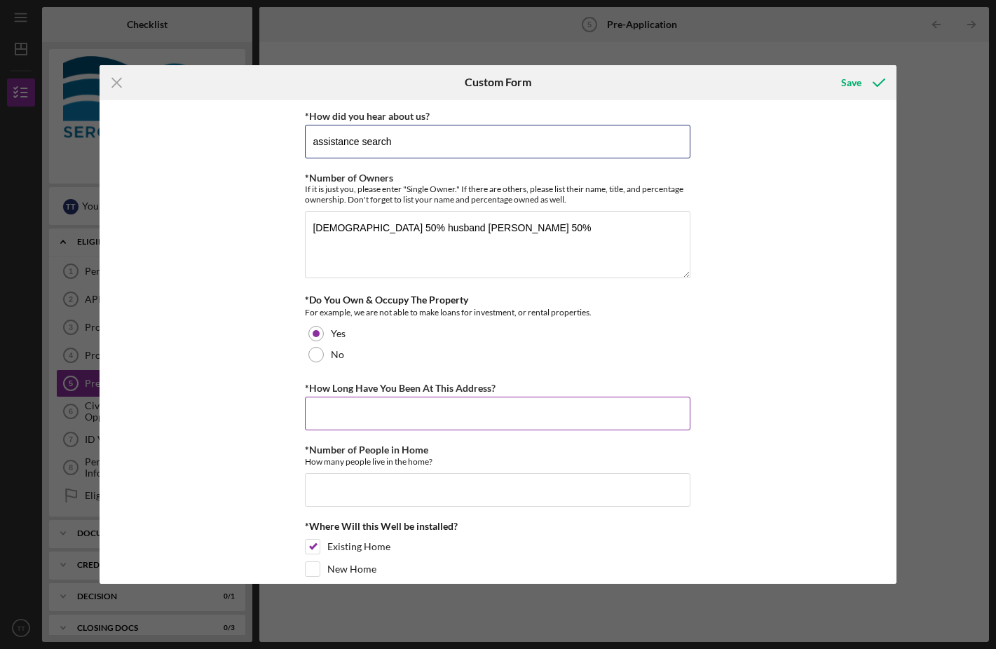
type input "assistance search"
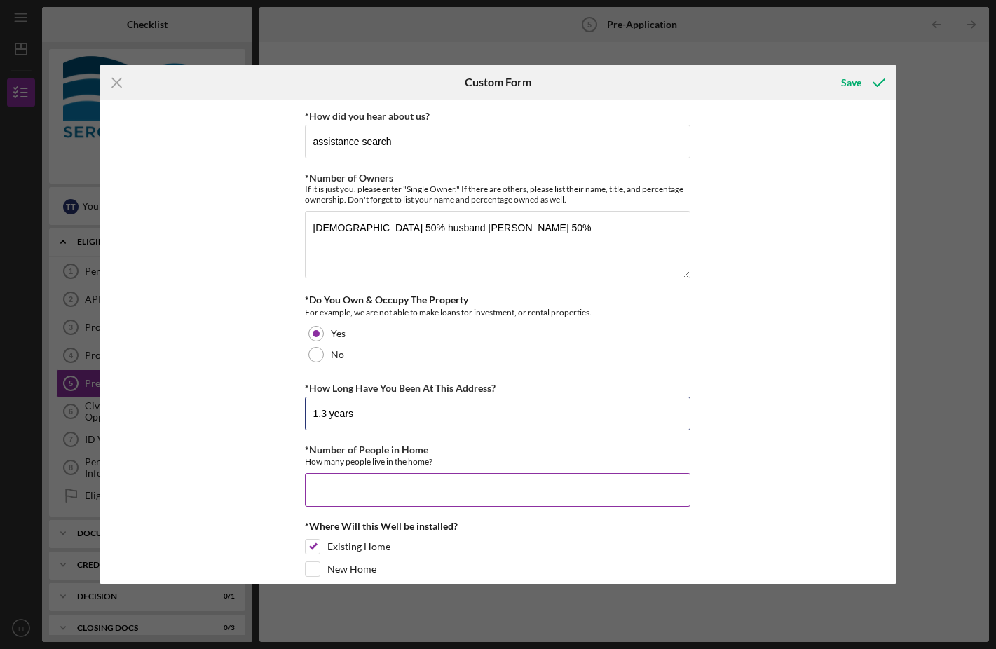
type input "1.3 years"
click at [471, 470] on div "*Number of People in Home How many people live in the home?" at bounding box center [497, 475] width 385 height 62
click at [473, 488] on input "*Number of People in Home" at bounding box center [497, 490] width 385 height 34
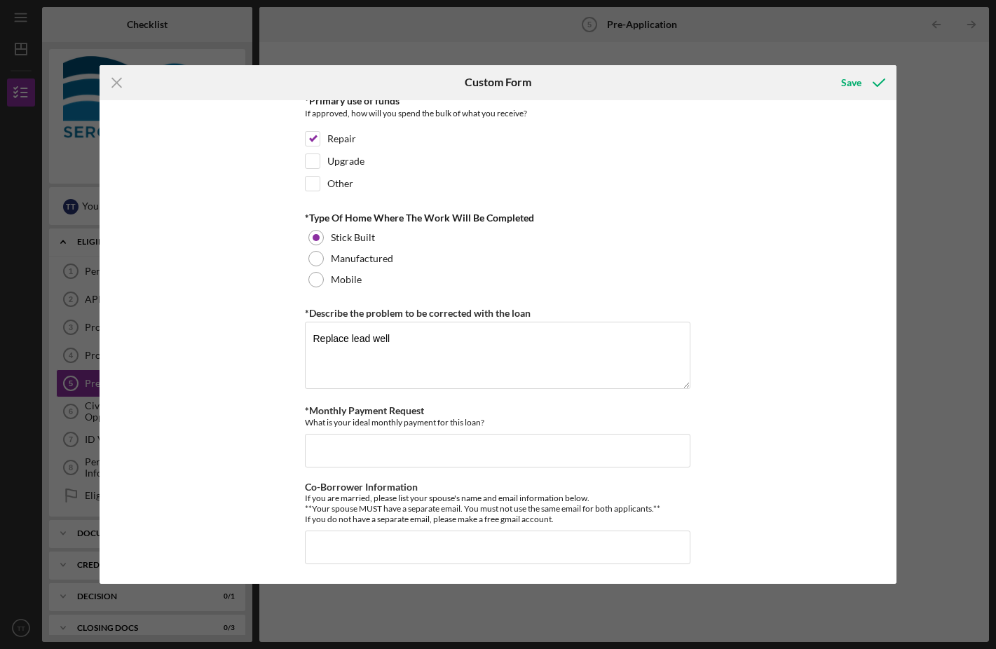
scroll to position [644, 0]
type input "5"
click at [434, 463] on input "*Monthly Payment Request" at bounding box center [497, 451] width 385 height 34
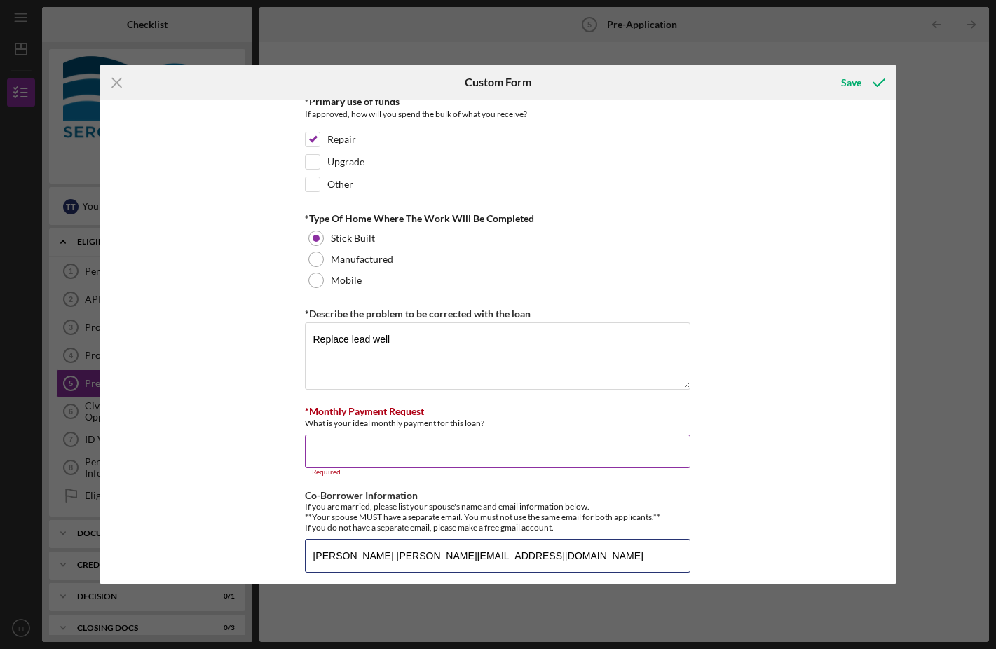
type input "[PERSON_NAME] [PERSON_NAME][EMAIL_ADDRESS][DOMAIN_NAME]"
click at [460, 462] on input "*Monthly Payment Request" at bounding box center [497, 451] width 385 height 34
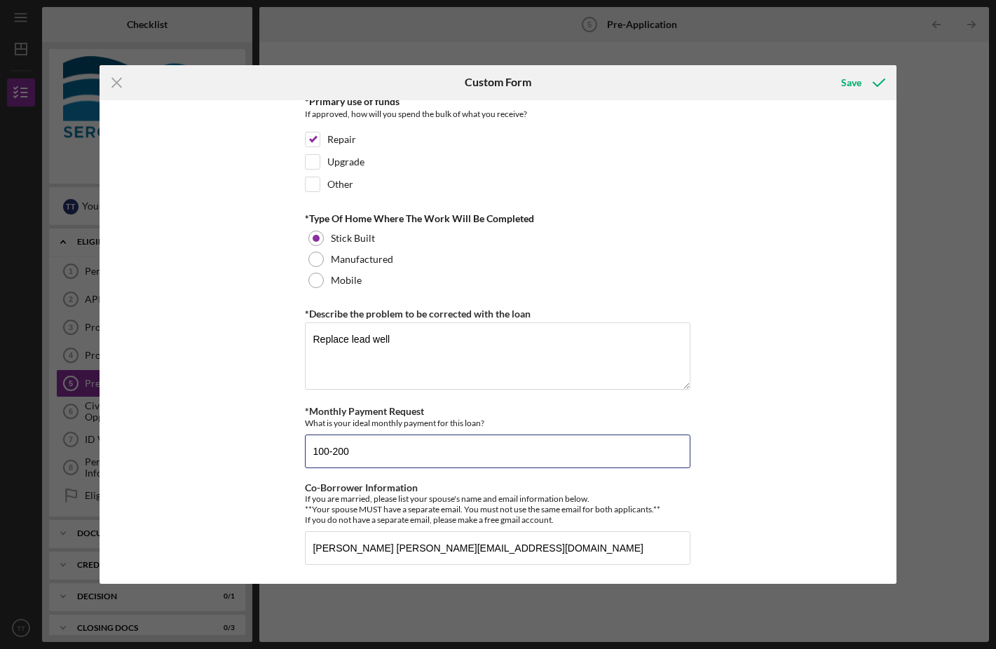
type input "100-200"
click at [797, 425] on div "*How did you hear about us? assistance search *Number of Owners If it is just y…" at bounding box center [497, 342] width 797 height 484
click at [852, 83] on div "Save" at bounding box center [851, 83] width 20 height 28
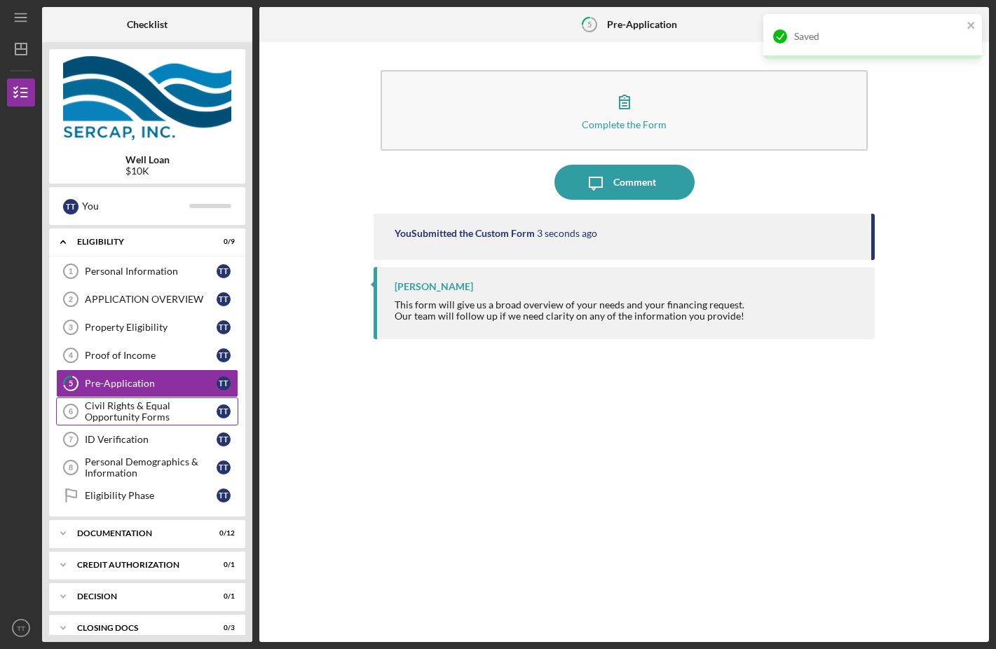
click at [146, 416] on div "Civil Rights & Equal Opportunity Forms" at bounding box center [151, 411] width 132 height 22
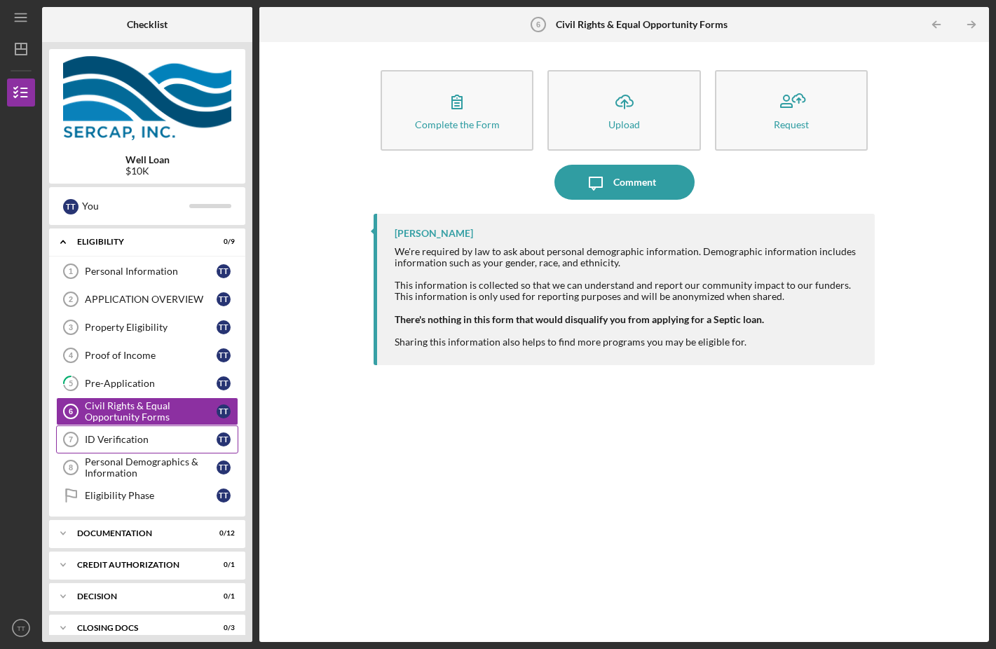
click at [144, 435] on div "ID Verification" at bounding box center [151, 439] width 132 height 11
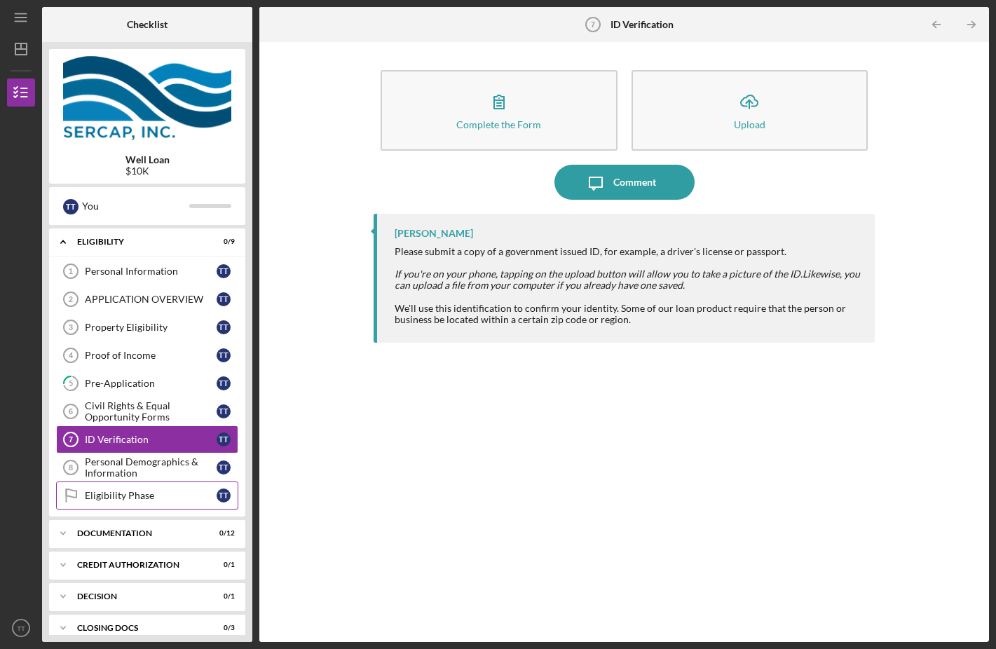
click at [137, 498] on div "Eligibility Phase" at bounding box center [151, 495] width 132 height 11
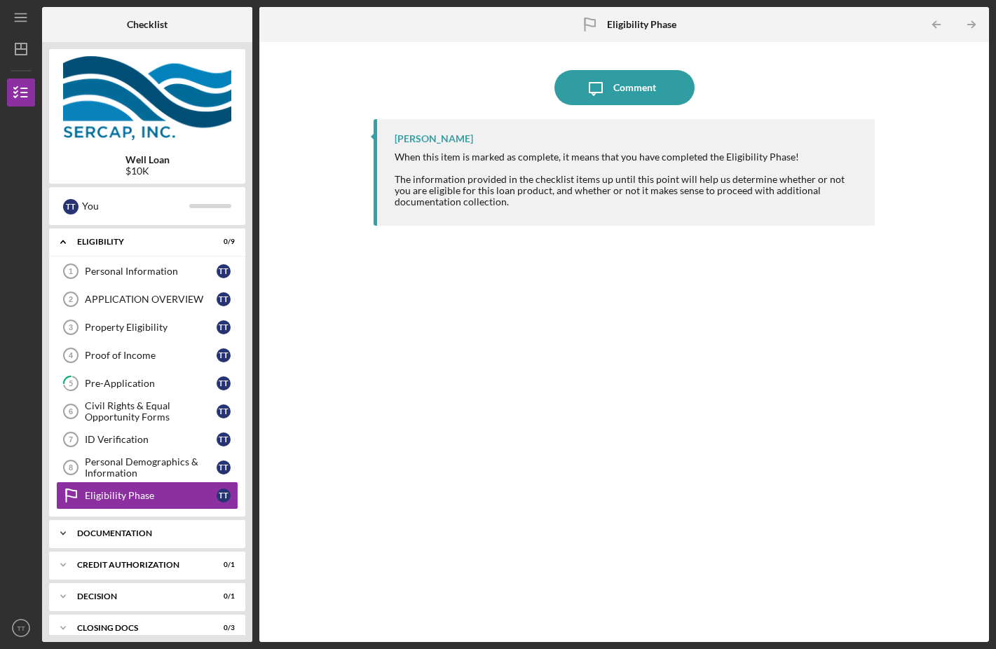
click at [146, 524] on div "Icon/Expander Documentation 0 / 12" at bounding box center [147, 533] width 196 height 28
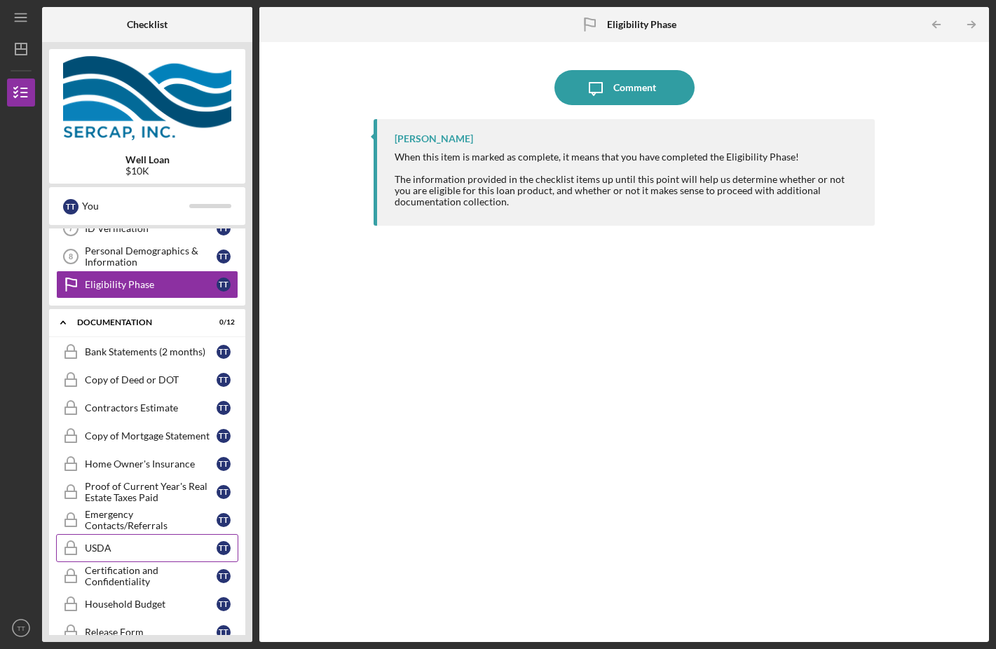
scroll to position [219, 0]
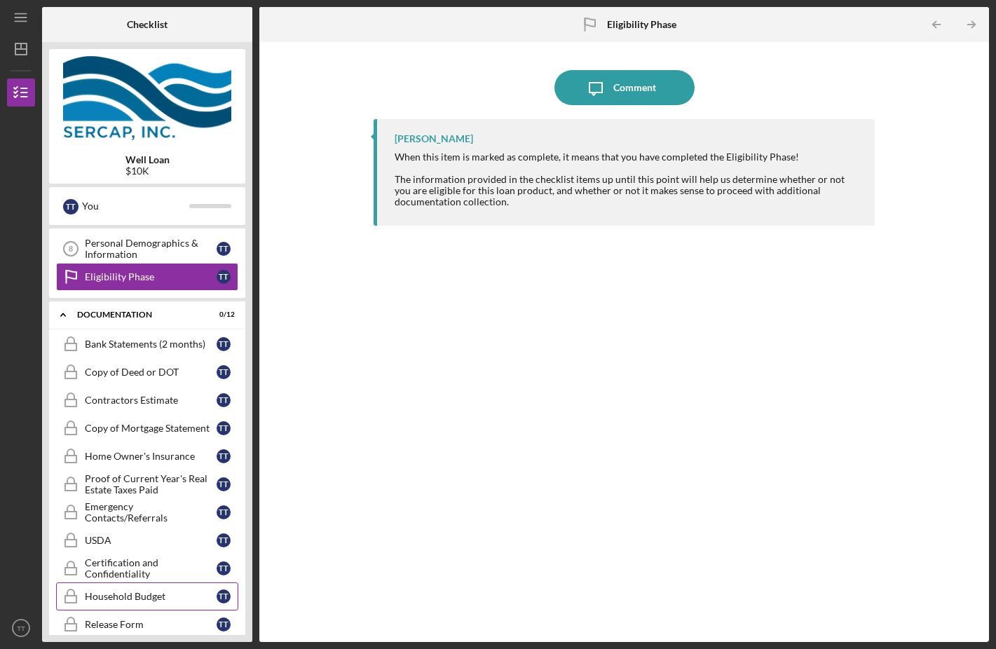
click at [188, 605] on link "Household Budget Household Budget T T" at bounding box center [147, 596] width 182 height 28
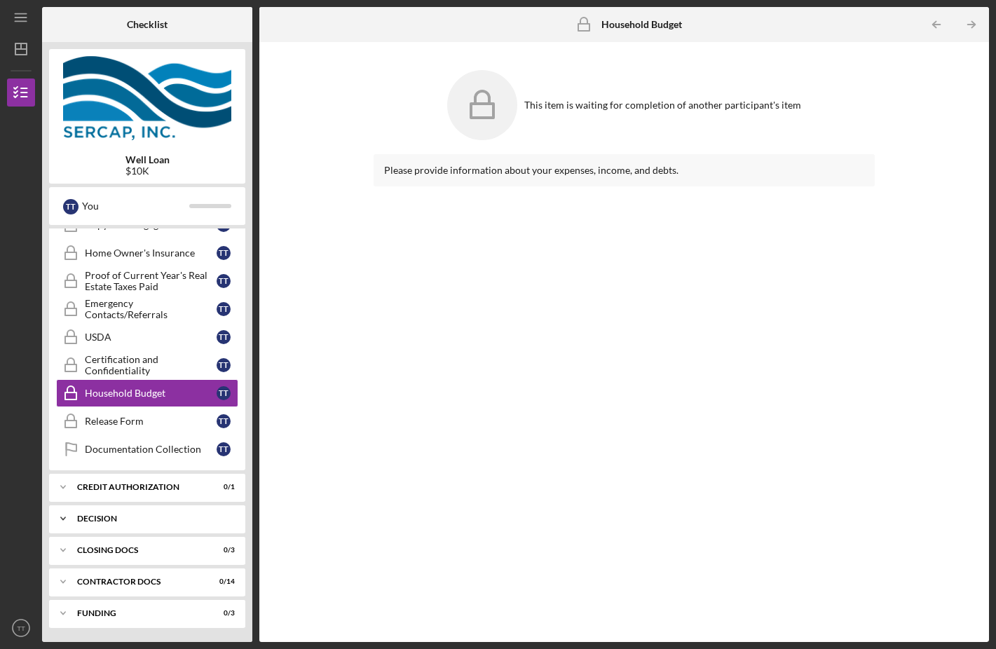
scroll to position [422, 0]
click at [148, 612] on div "Funding" at bounding box center [152, 613] width 151 height 8
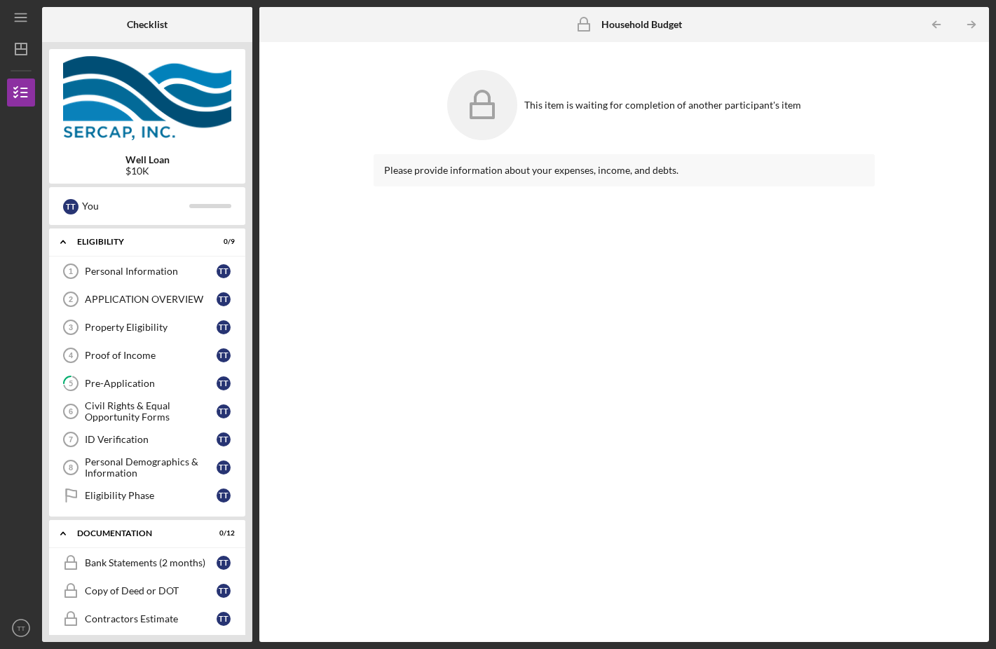
scroll to position [0, 0]
click at [287, 120] on div "This item is waiting for completion of another participant's item Please provid…" at bounding box center [623, 342] width 715 height 586
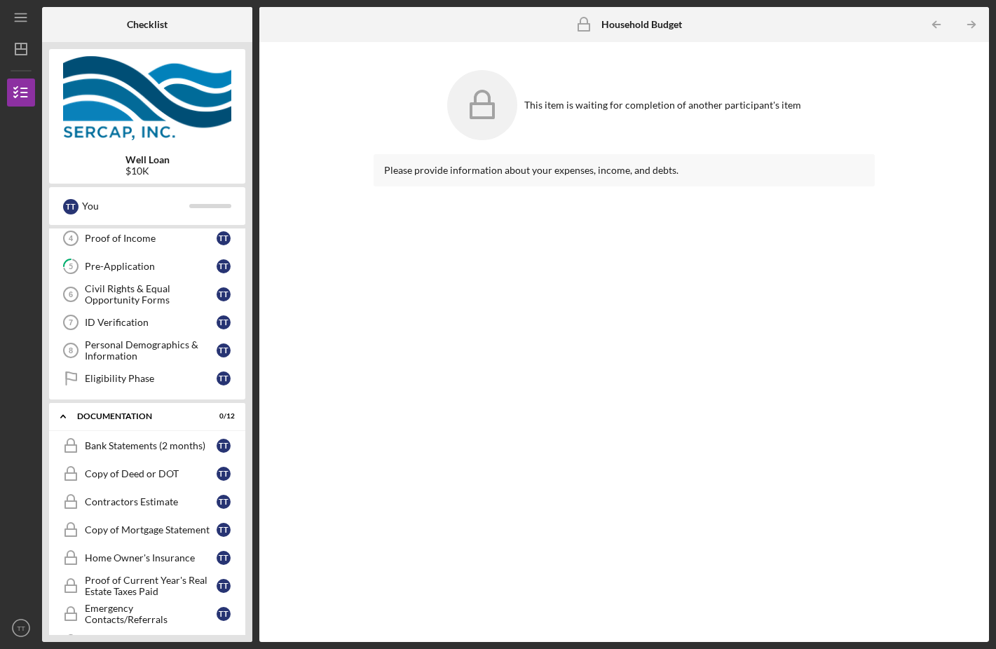
scroll to position [115, 0]
click at [158, 420] on div "Documentation" at bounding box center [152, 418] width 151 height 8
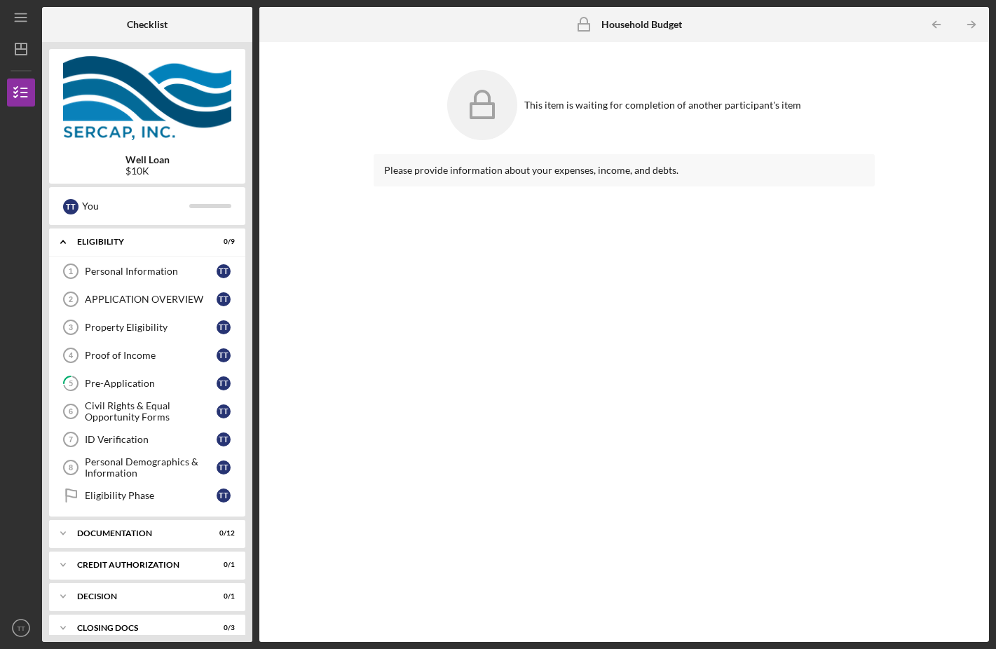
scroll to position [0, 0]
click at [157, 355] on div "Proof of Income" at bounding box center [151, 355] width 132 height 11
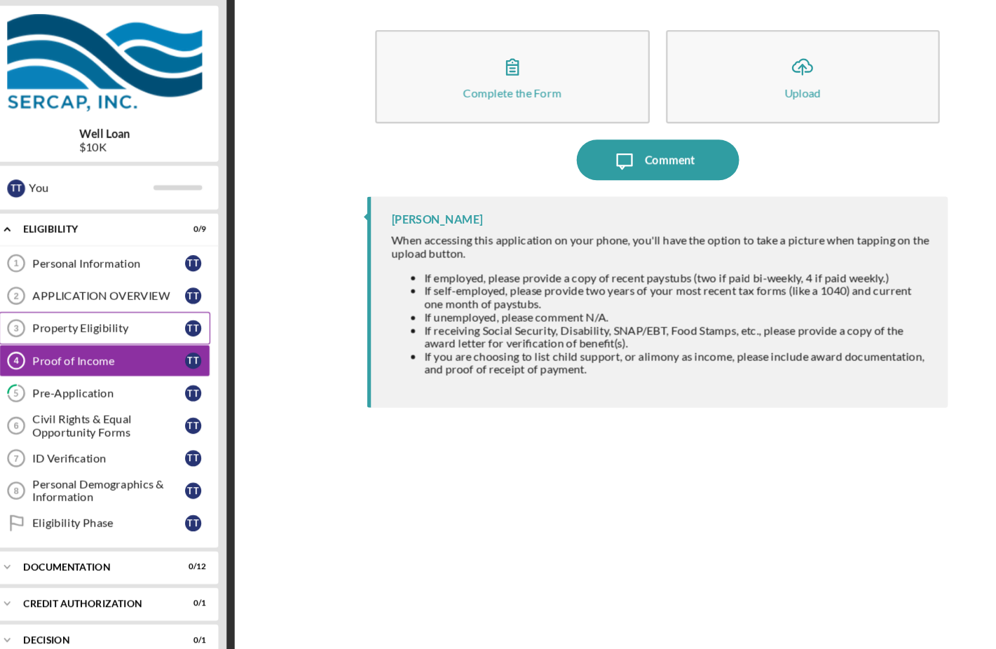
click at [133, 322] on div "Property Eligibility" at bounding box center [151, 327] width 132 height 11
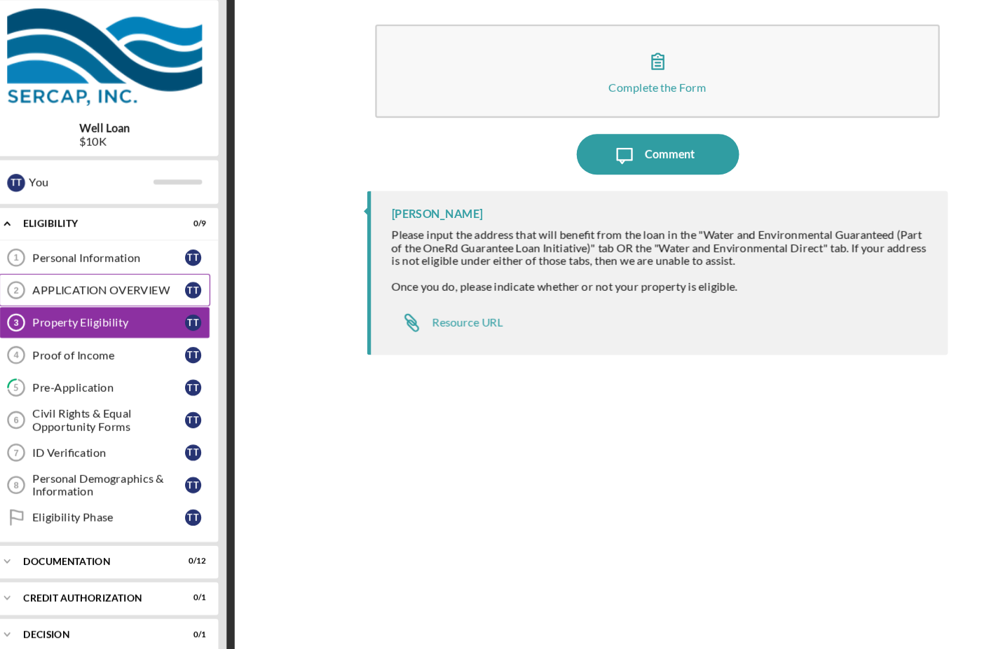
click at [105, 285] on link "APPLICATION OVERVIEW 2 APPLICATION OVERVIEW T T" at bounding box center [147, 299] width 182 height 28
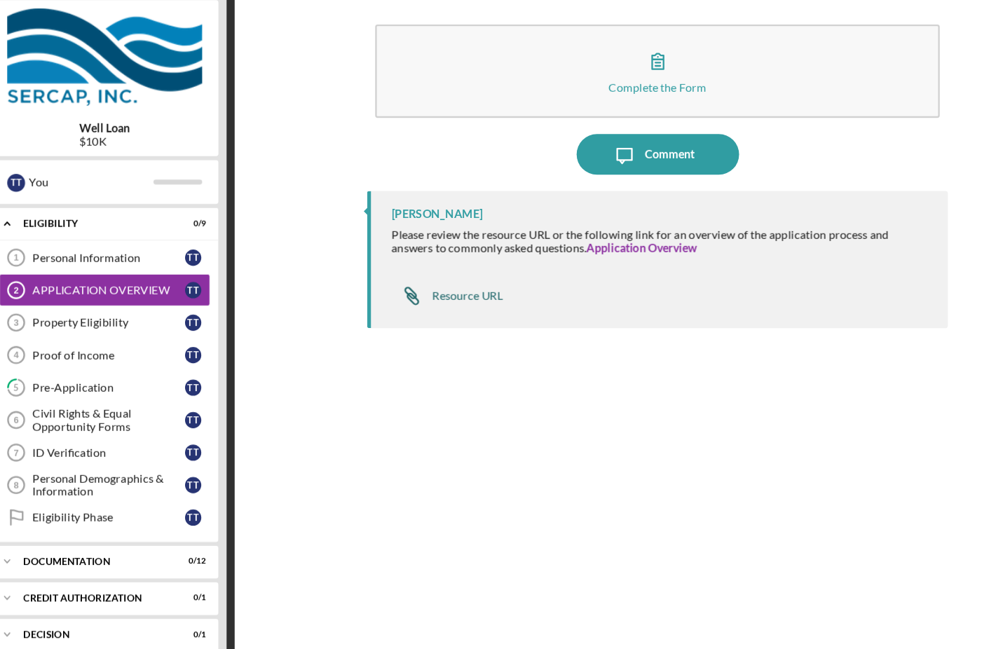
click at [429, 298] on div "Resource URL" at bounding box center [459, 303] width 61 height 11
